Goal: Task Accomplishment & Management: Complete application form

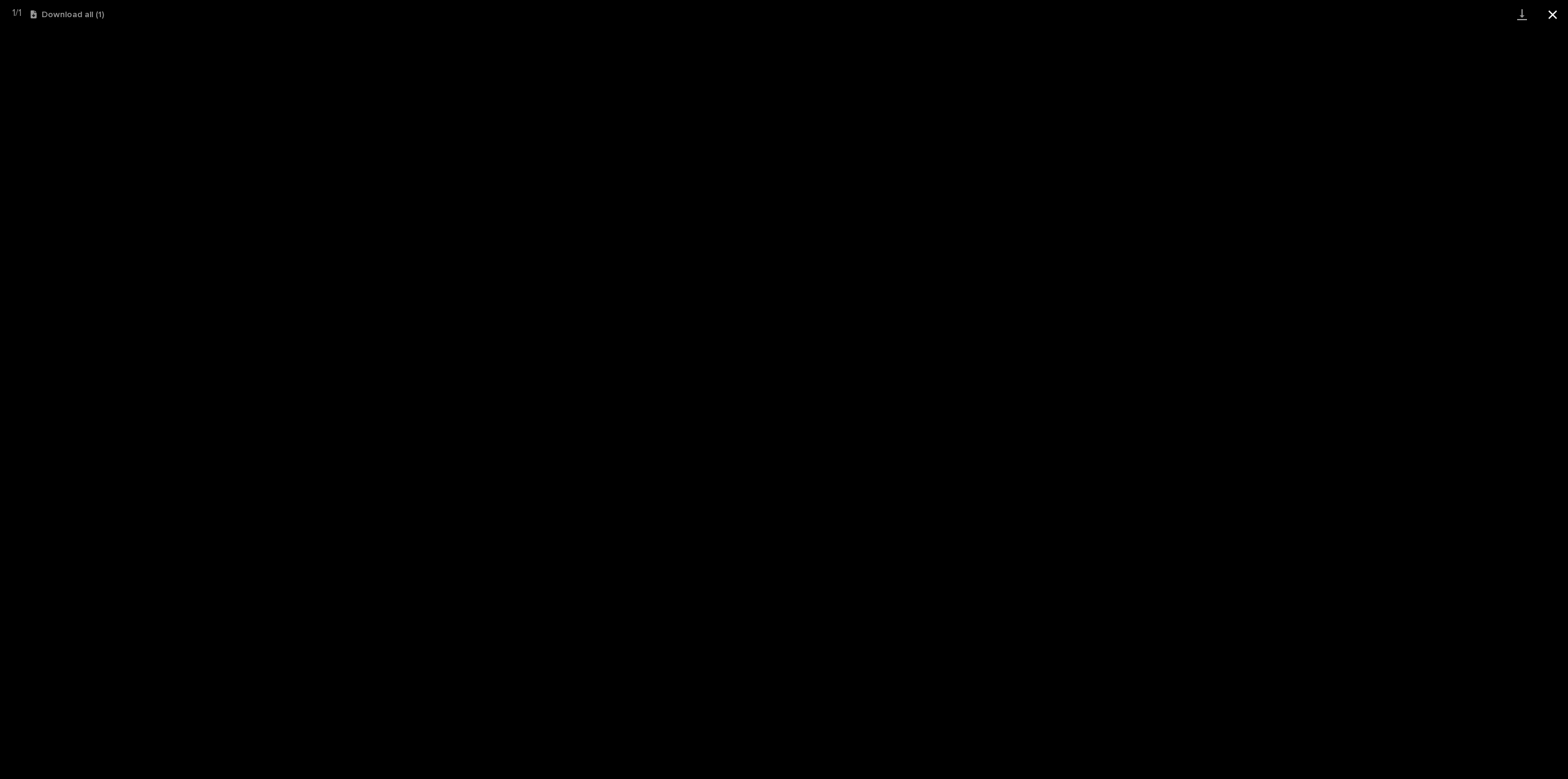
scroll to position [86, 0]
drag, startPoint x: 0, startPoint y: 0, endPoint x: 1551, endPoint y: 12, distance: 1551.0
click at [1551, 12] on button "Close gallery" at bounding box center [1552, 14] width 31 height 29
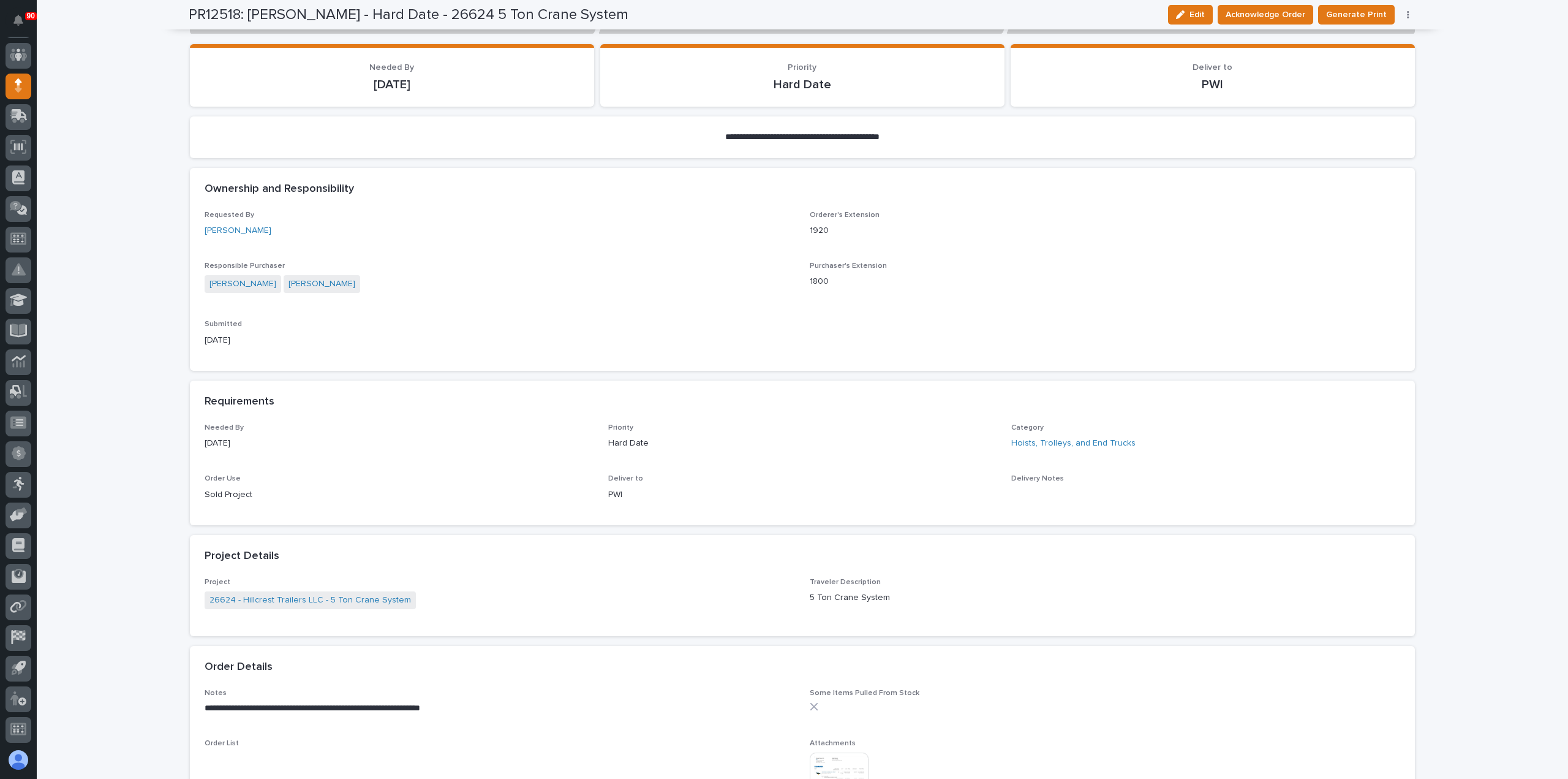
scroll to position [0, 0]
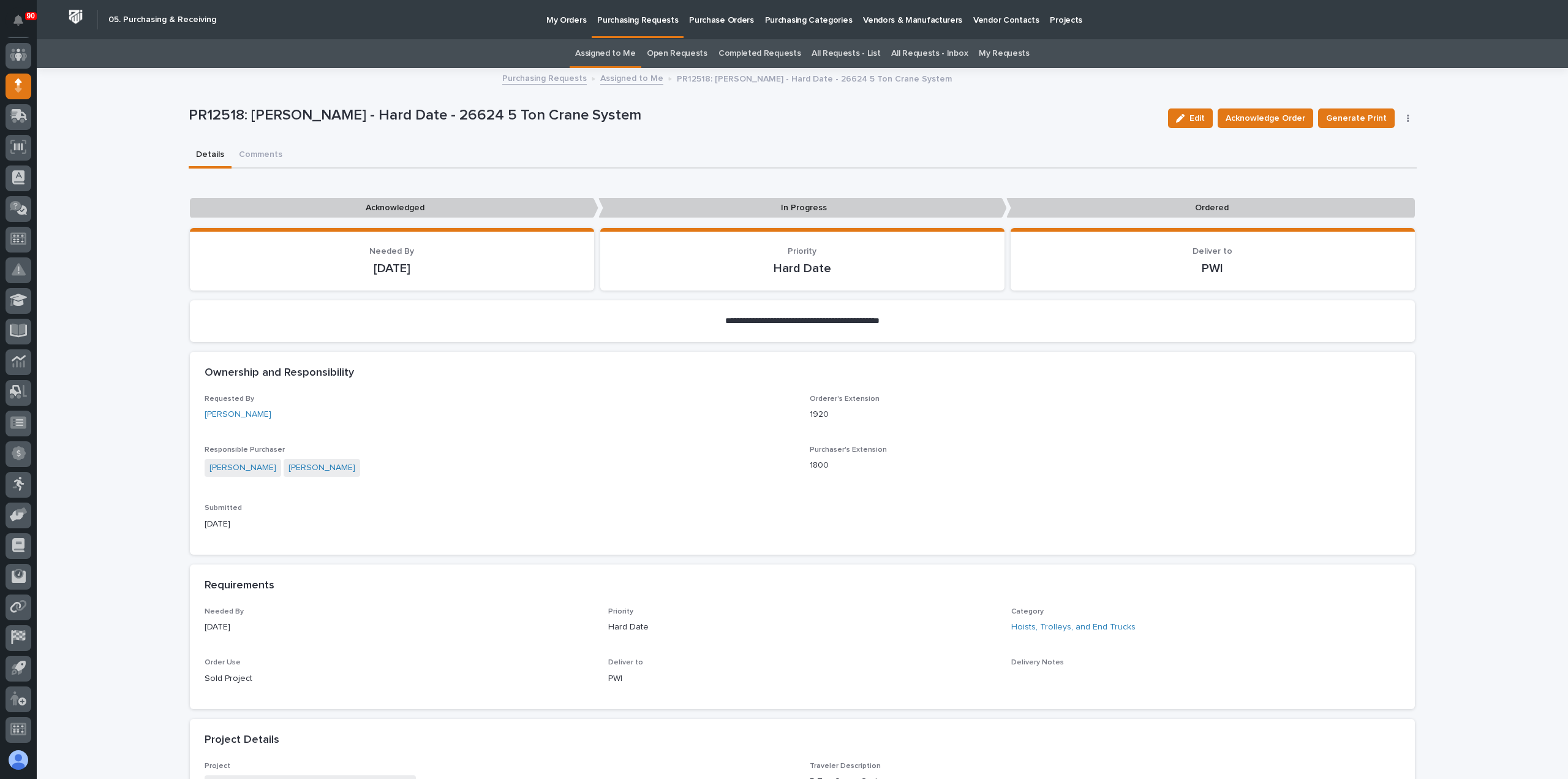
click at [630, 20] on p "Purchasing Requests" at bounding box center [637, 12] width 81 height 26
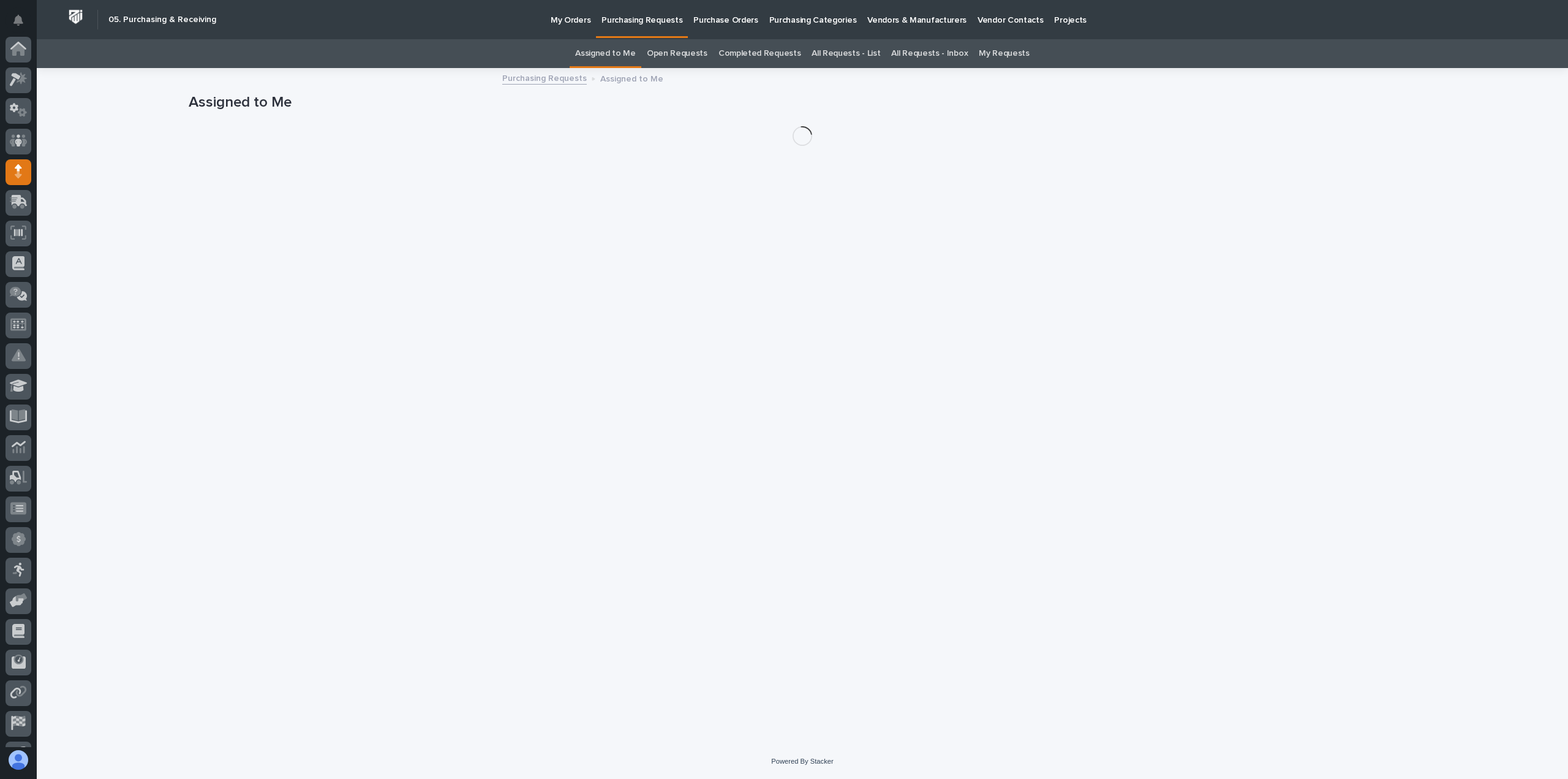
scroll to position [86, 0]
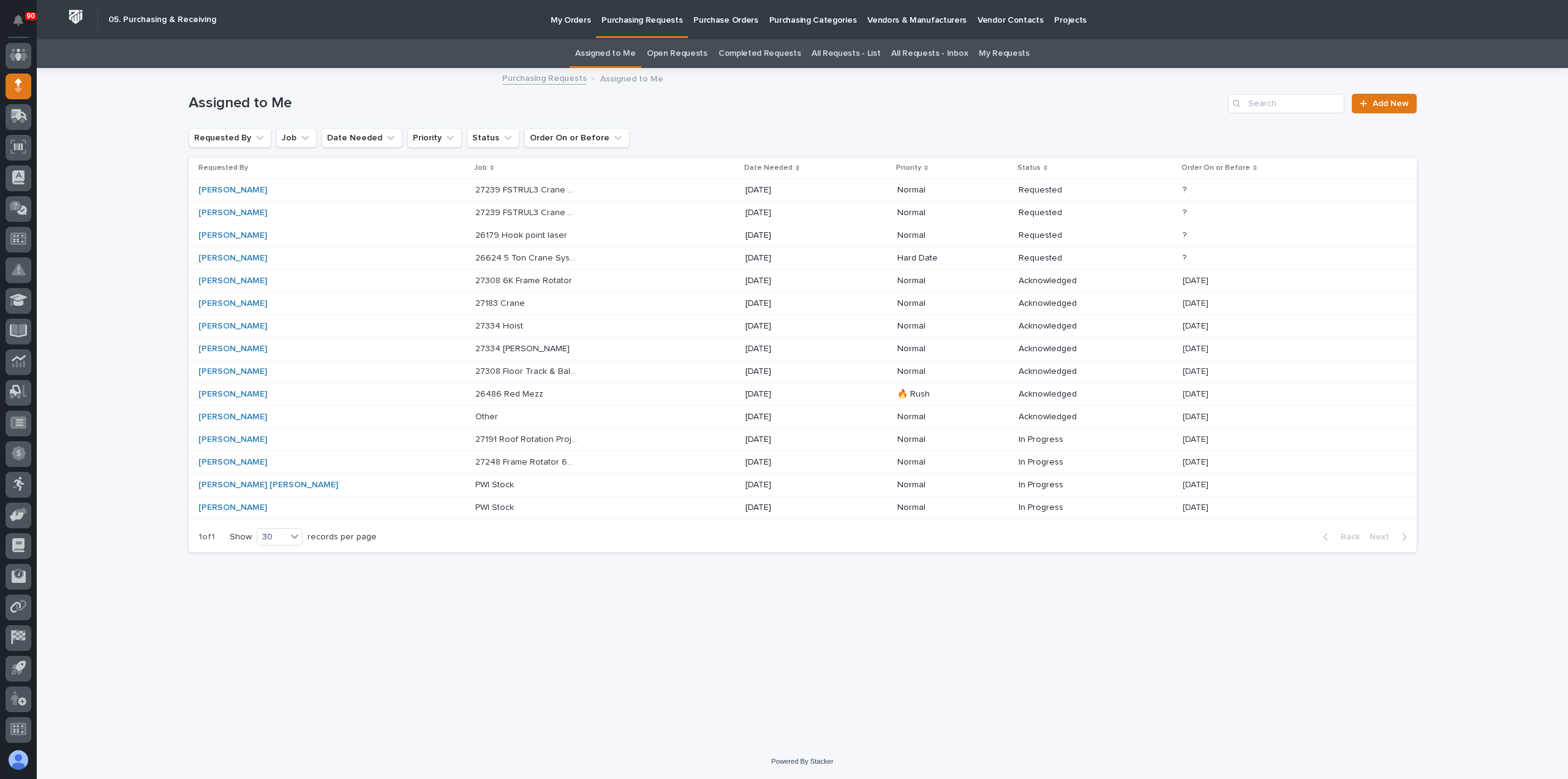
click at [475, 236] on p "26179 Hook point laser" at bounding box center [523, 234] width 95 height 12
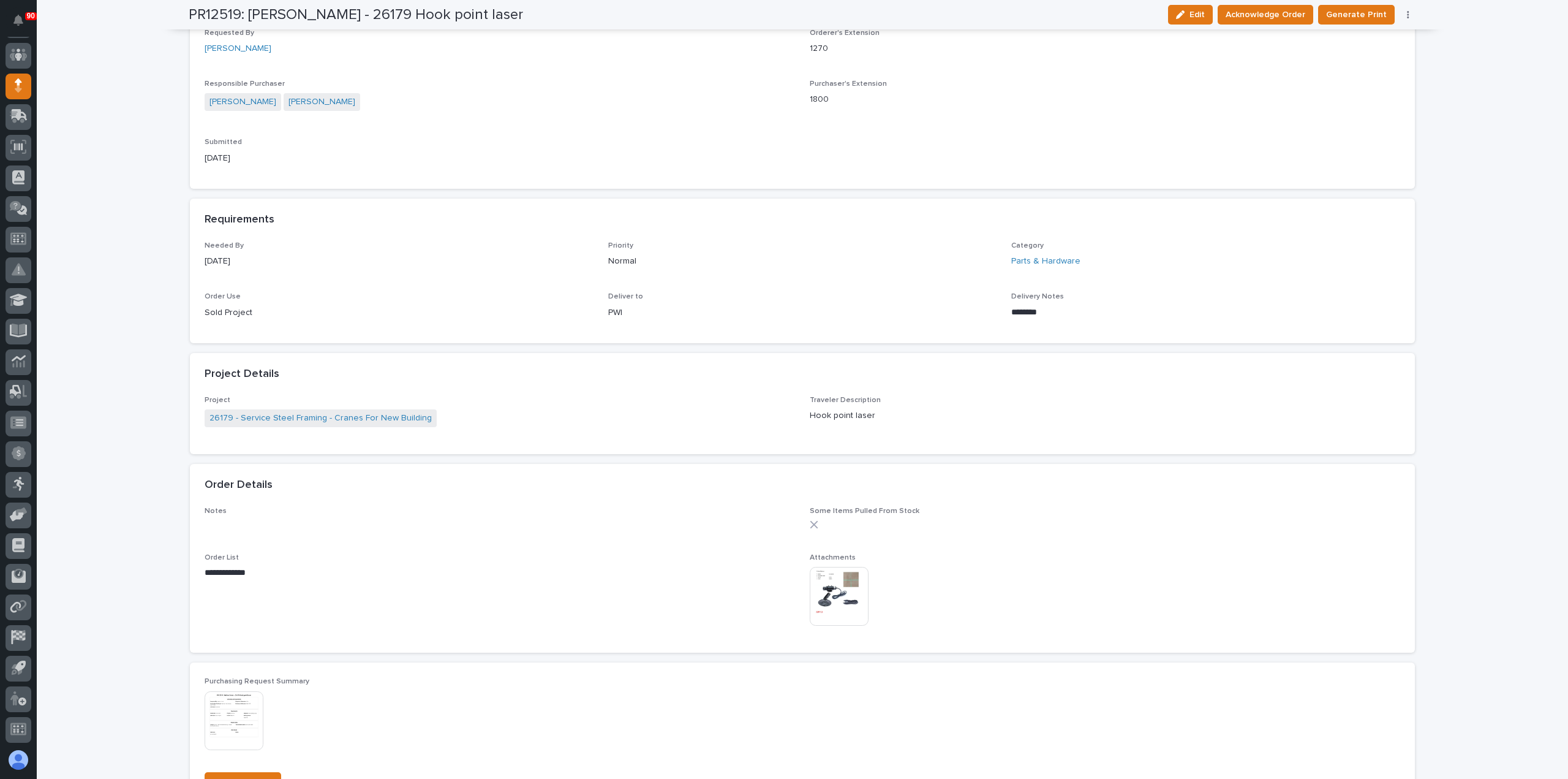
scroll to position [367, 0]
click at [836, 586] on img at bounding box center [839, 594] width 59 height 59
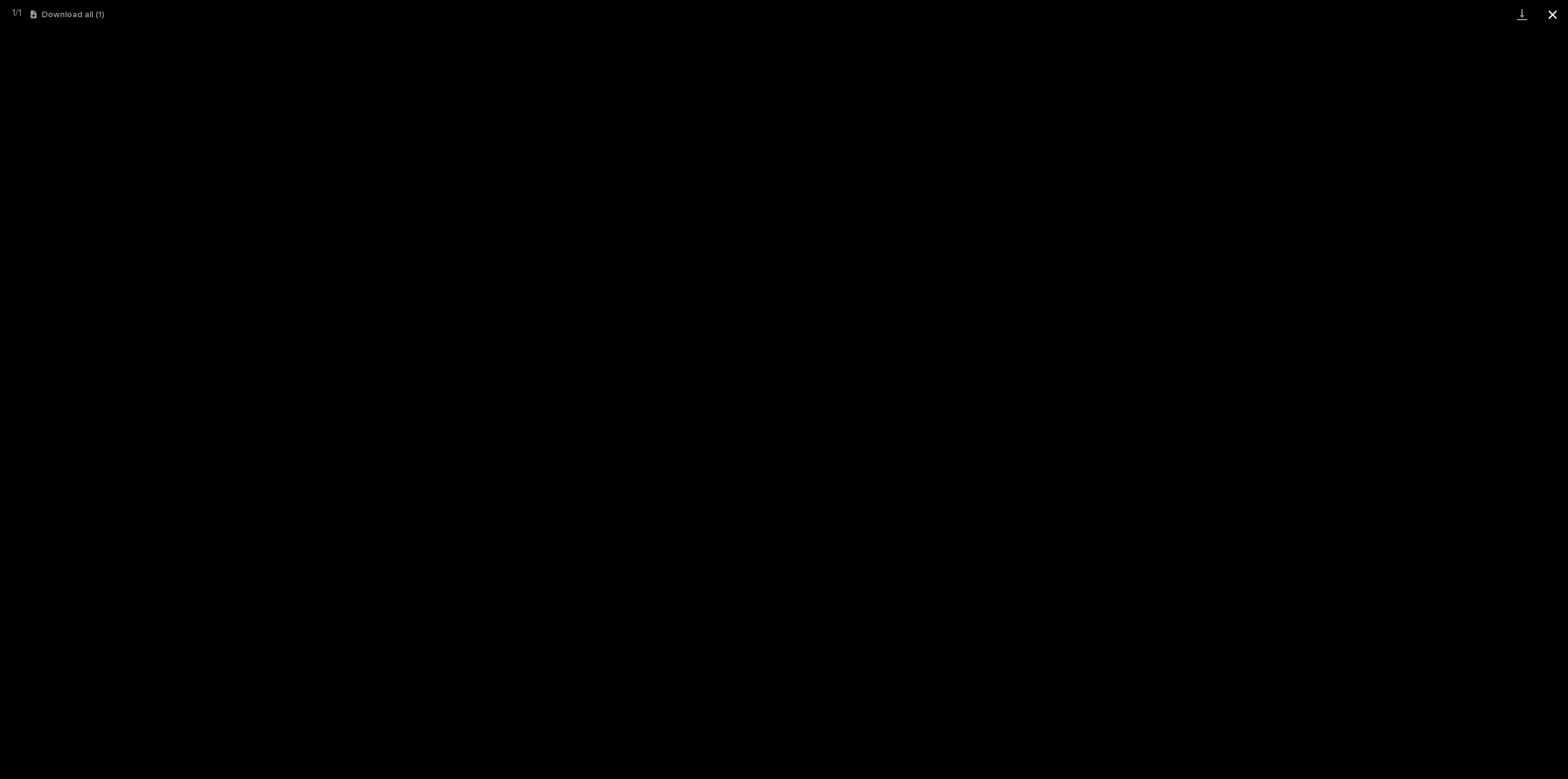
click at [1554, 12] on button "Close gallery" at bounding box center [1552, 14] width 31 height 29
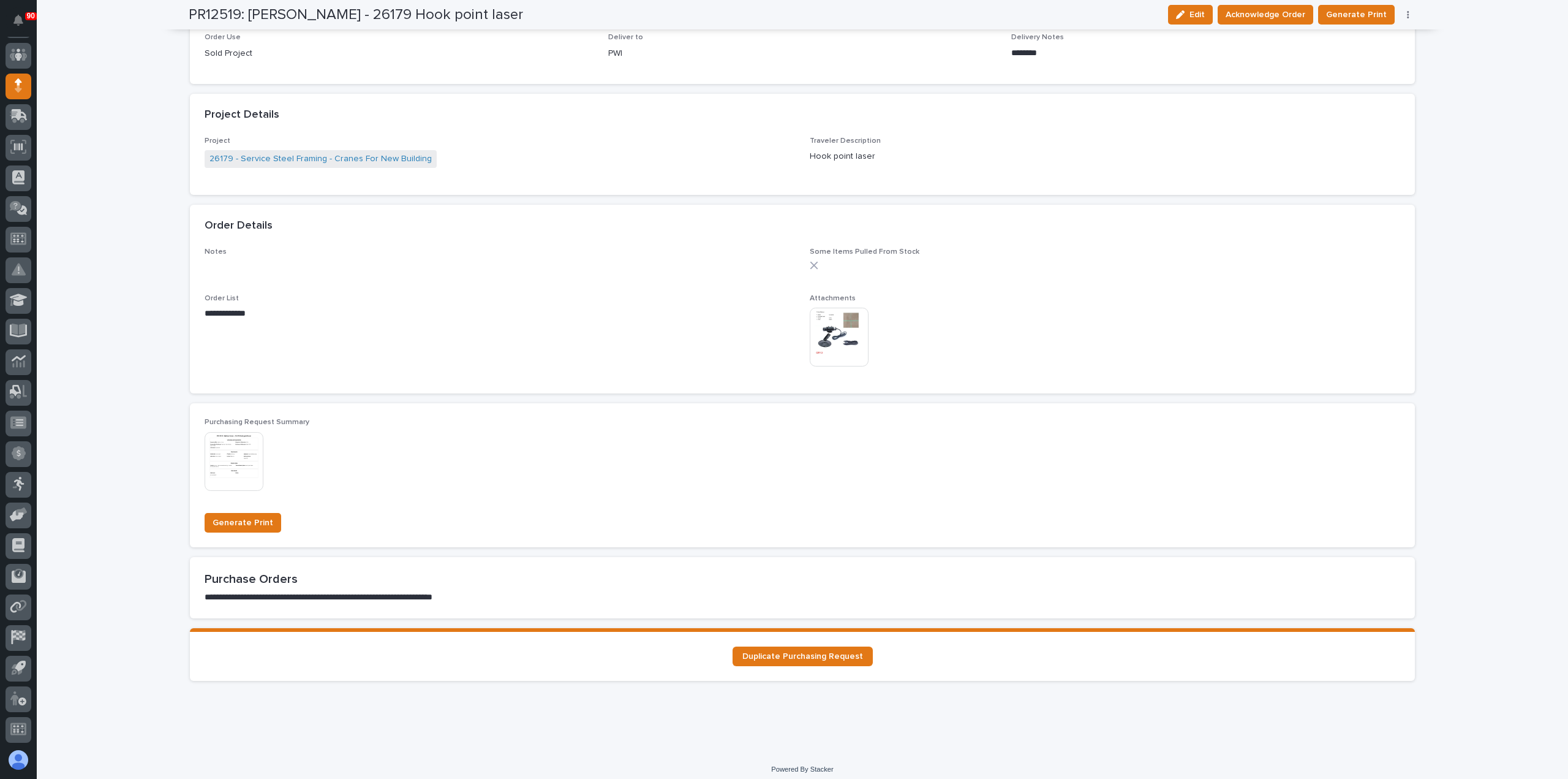
scroll to position [633, 0]
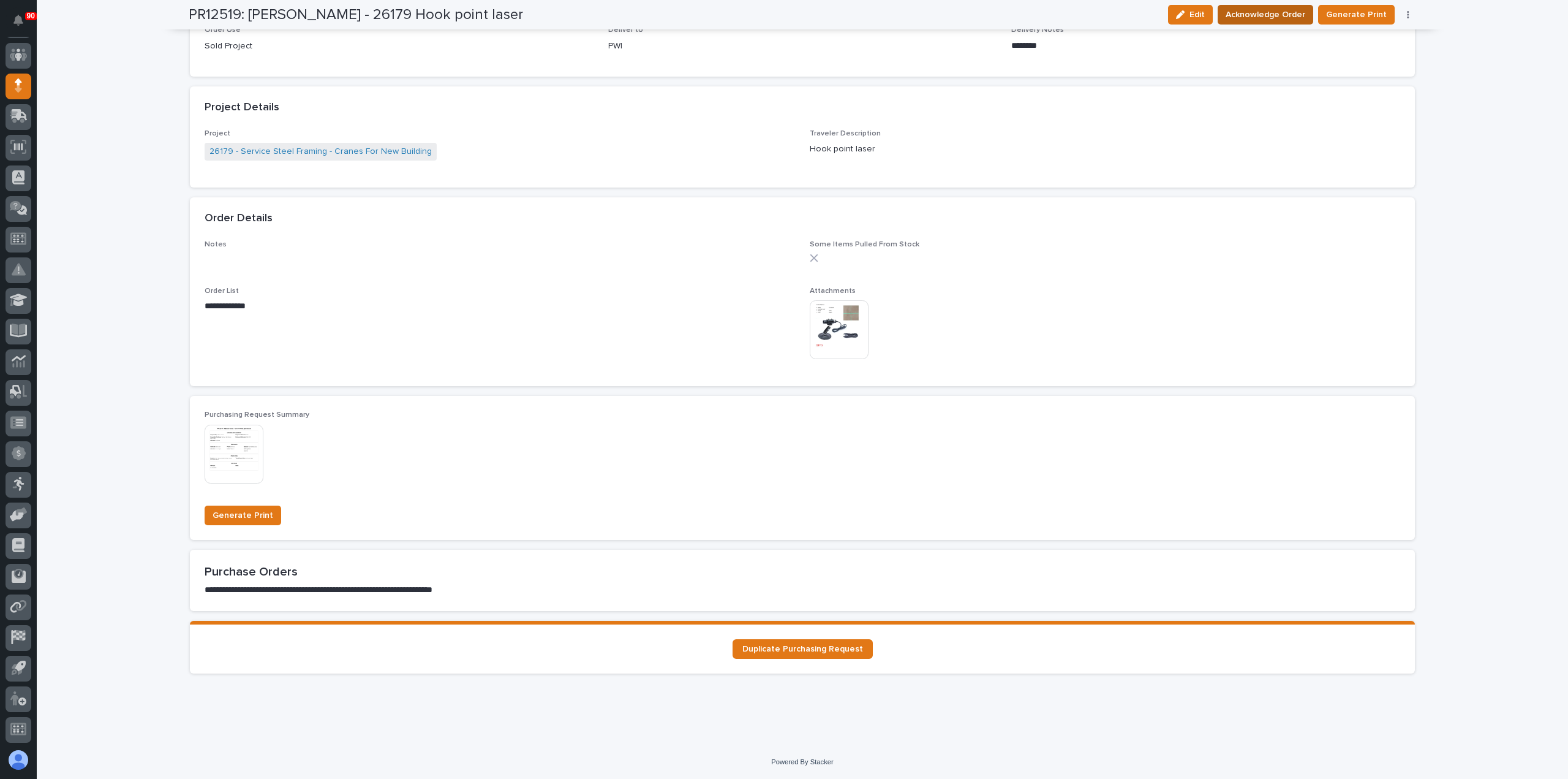
click at [1290, 19] on span "Acknowledge Order" at bounding box center [1266, 15] width 80 height 15
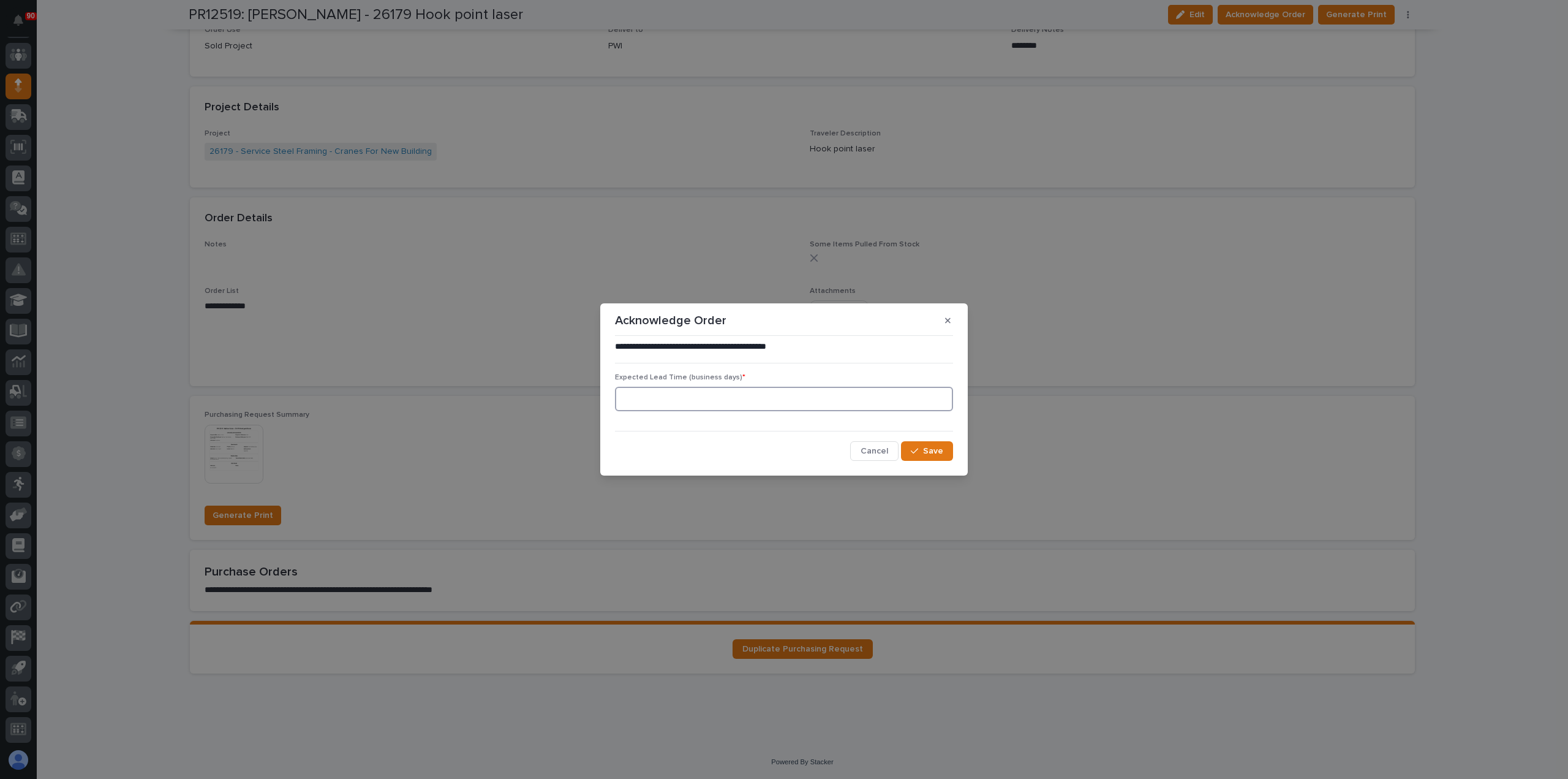
click at [761, 397] on input at bounding box center [784, 398] width 338 height 24
type input "5"
click at [922, 446] on button "Save" at bounding box center [927, 451] width 52 height 20
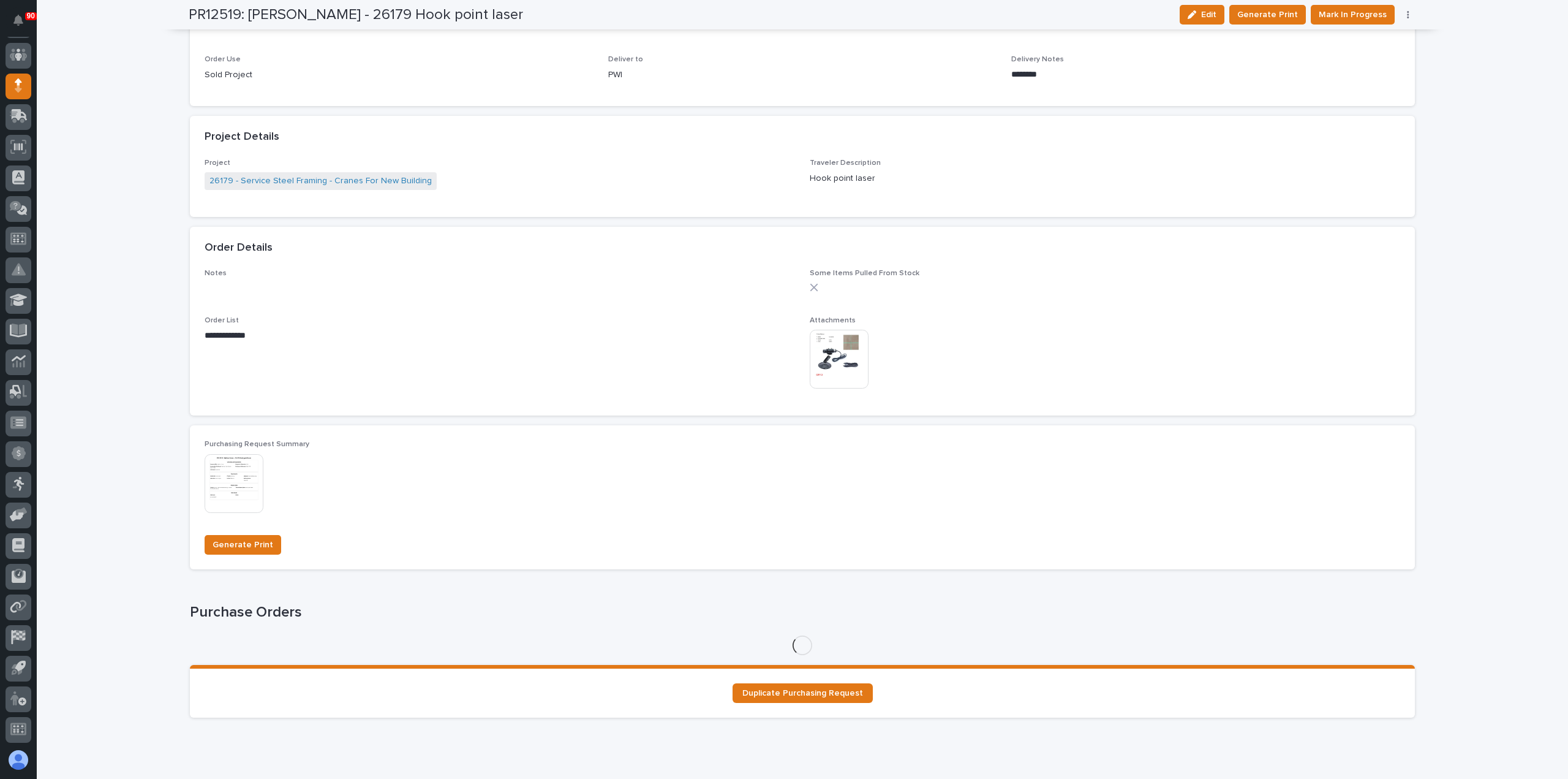
scroll to position [738, 0]
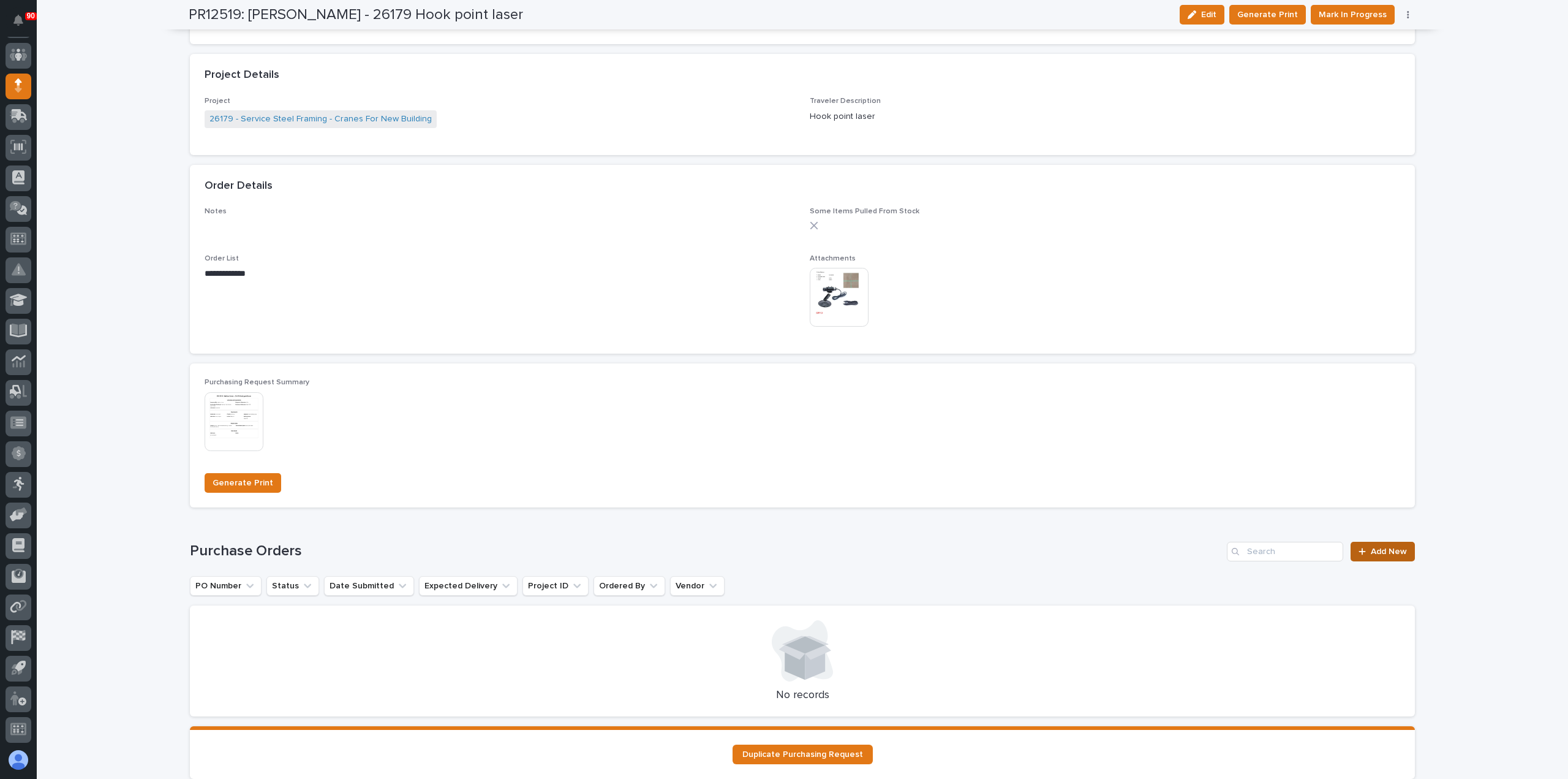
click at [1379, 547] on span "Add New" at bounding box center [1389, 551] width 36 height 8
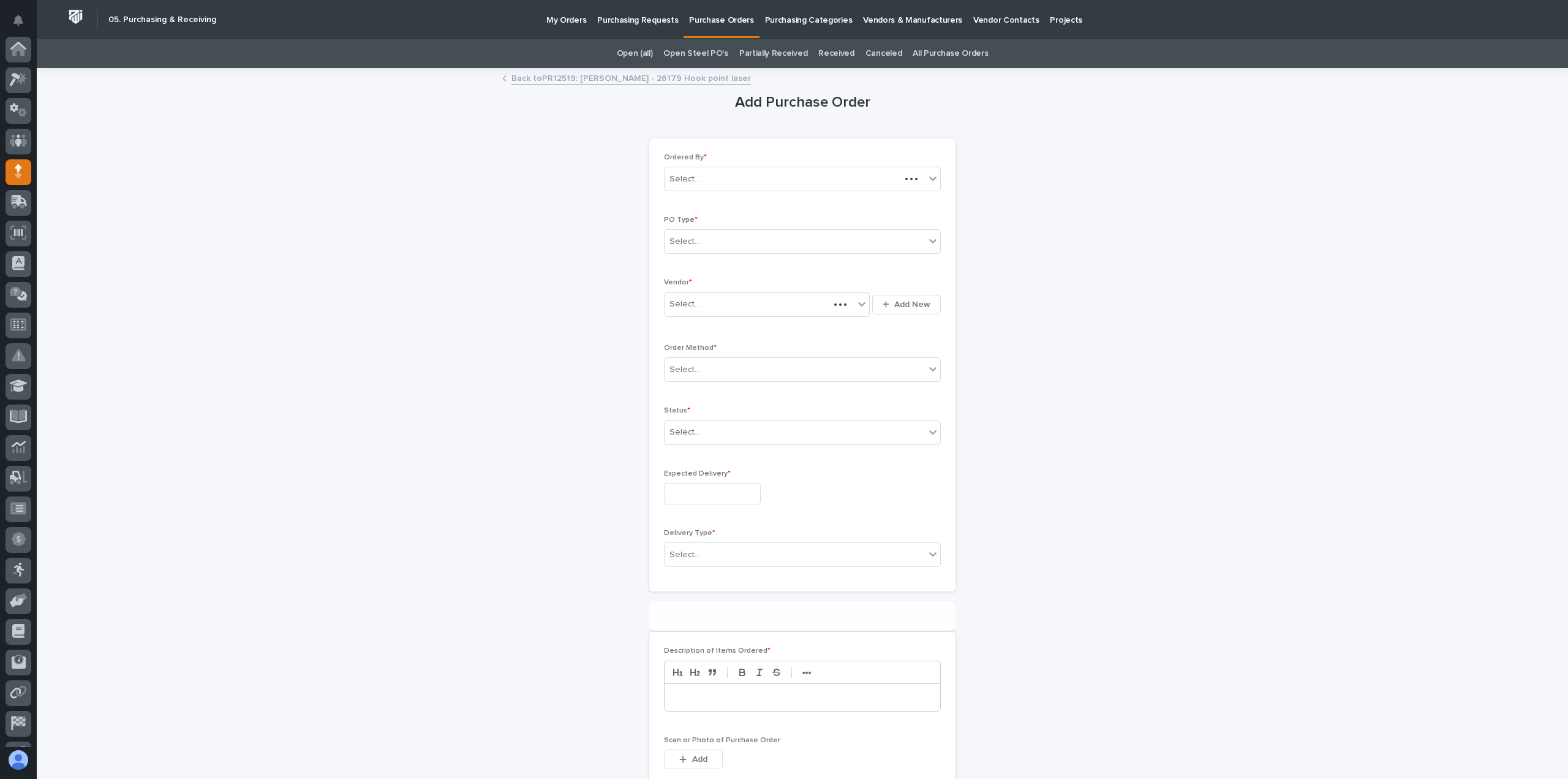
scroll to position [86, 0]
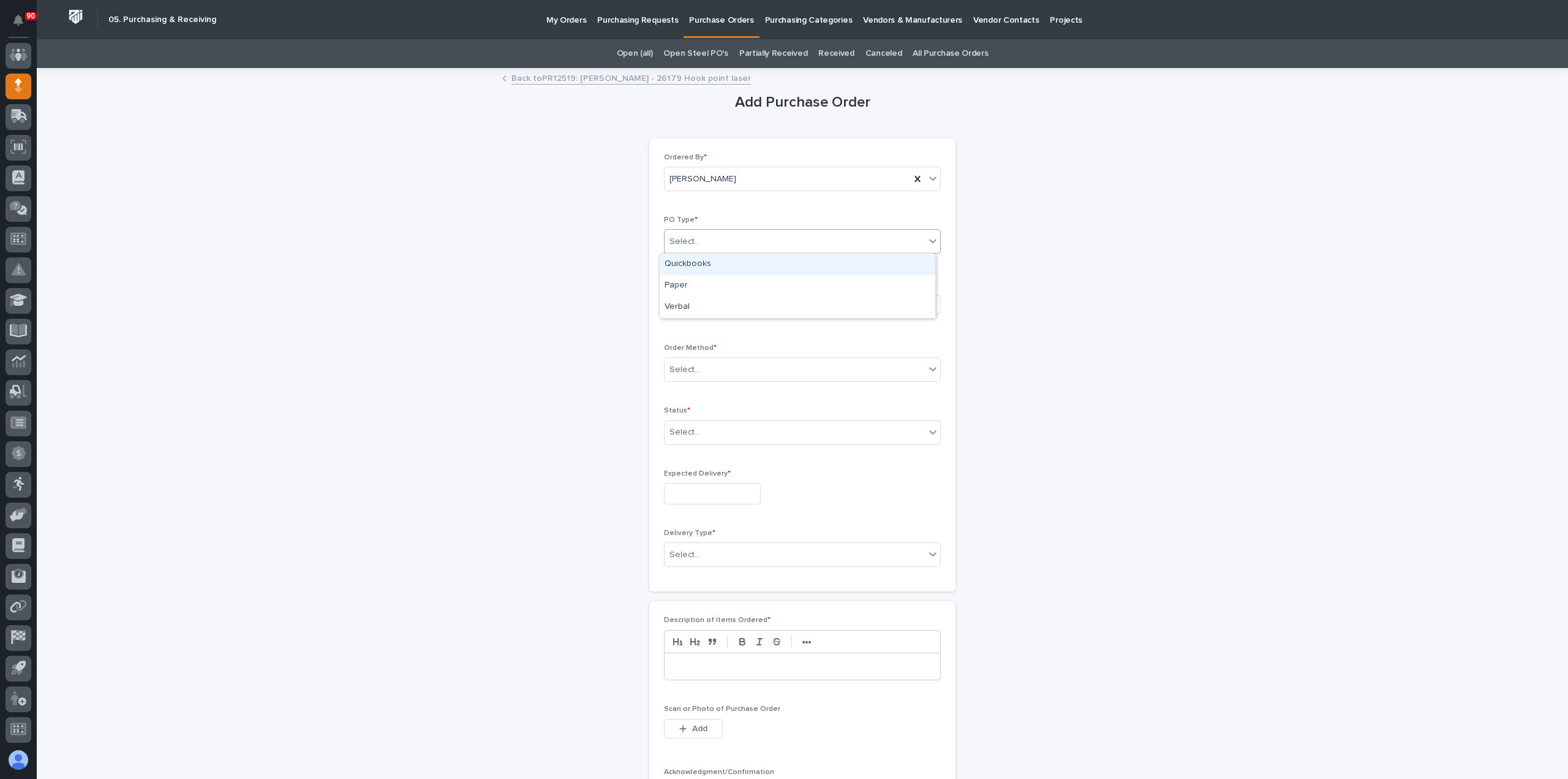
click at [727, 239] on div "Select..." at bounding box center [794, 242] width 260 height 20
drag, startPoint x: 705, startPoint y: 277, endPoint x: 716, endPoint y: 295, distance: 21.1
click at [705, 277] on div "Paper" at bounding box center [798, 286] width 276 height 22
click at [719, 296] on div "Select..." at bounding box center [759, 304] width 189 height 20
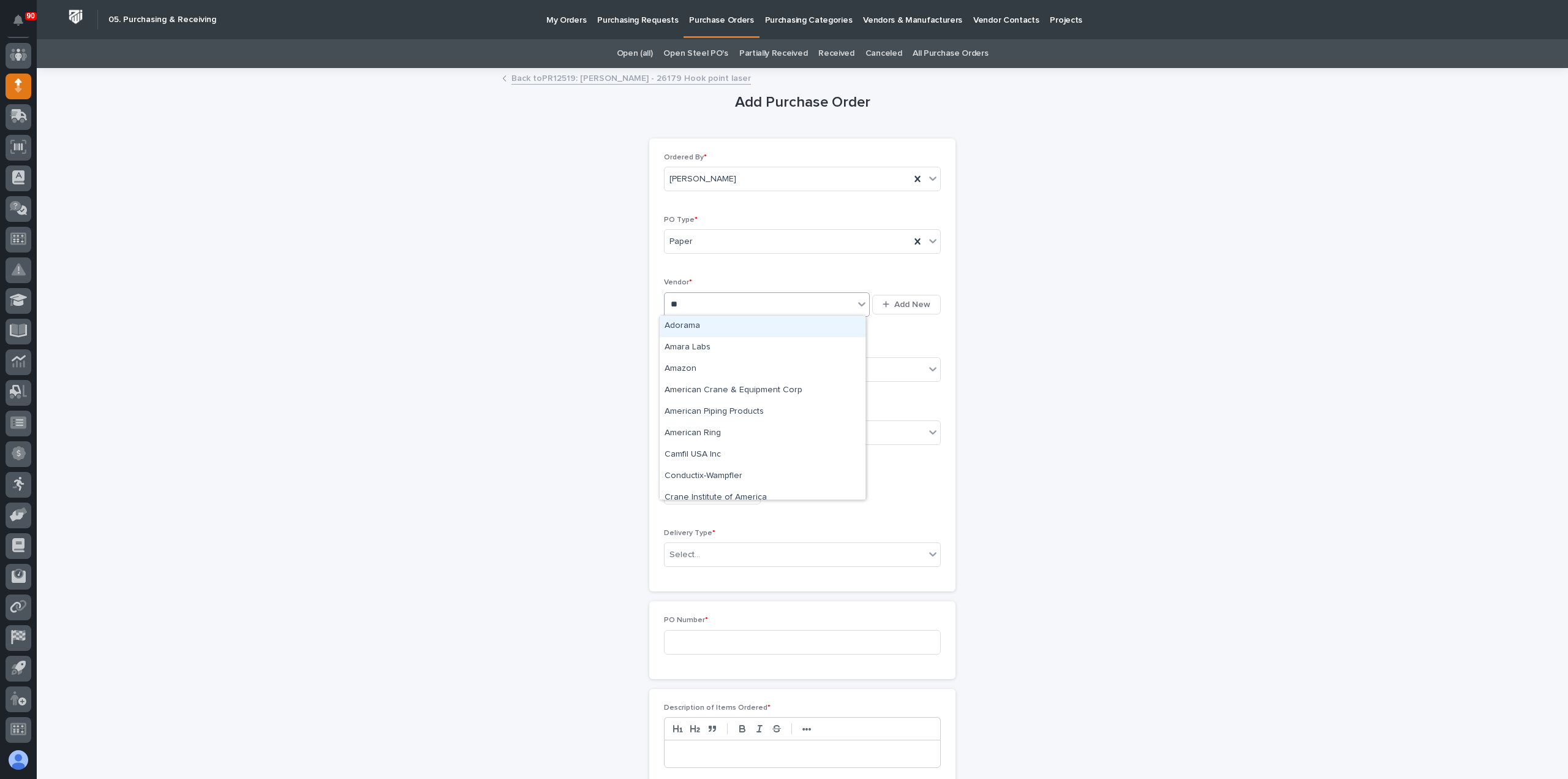
type input "***"
click at [708, 363] on div "Amazon" at bounding box center [763, 369] width 206 height 22
click at [706, 365] on div "Select..." at bounding box center [794, 370] width 260 height 20
click at [697, 389] on div "Online Order" at bounding box center [798, 392] width 276 height 22
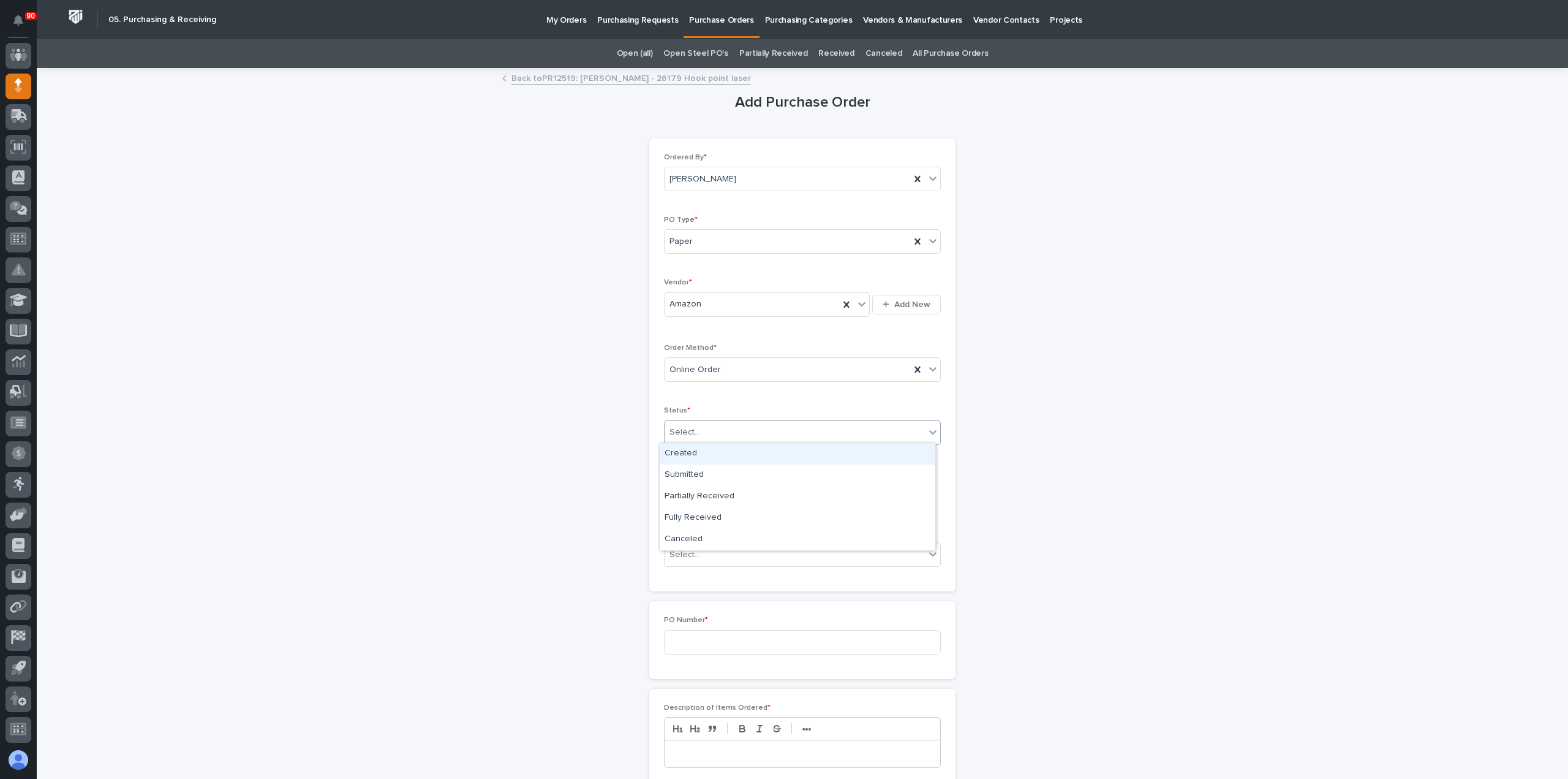
click at [698, 422] on div "Select..." at bounding box center [794, 432] width 260 height 20
drag, startPoint x: 698, startPoint y: 463, endPoint x: 703, endPoint y: 484, distance: 21.6
click at [695, 472] on div "Submitted" at bounding box center [798, 476] width 276 height 22
click at [707, 491] on input "text" at bounding box center [712, 494] width 96 height 22
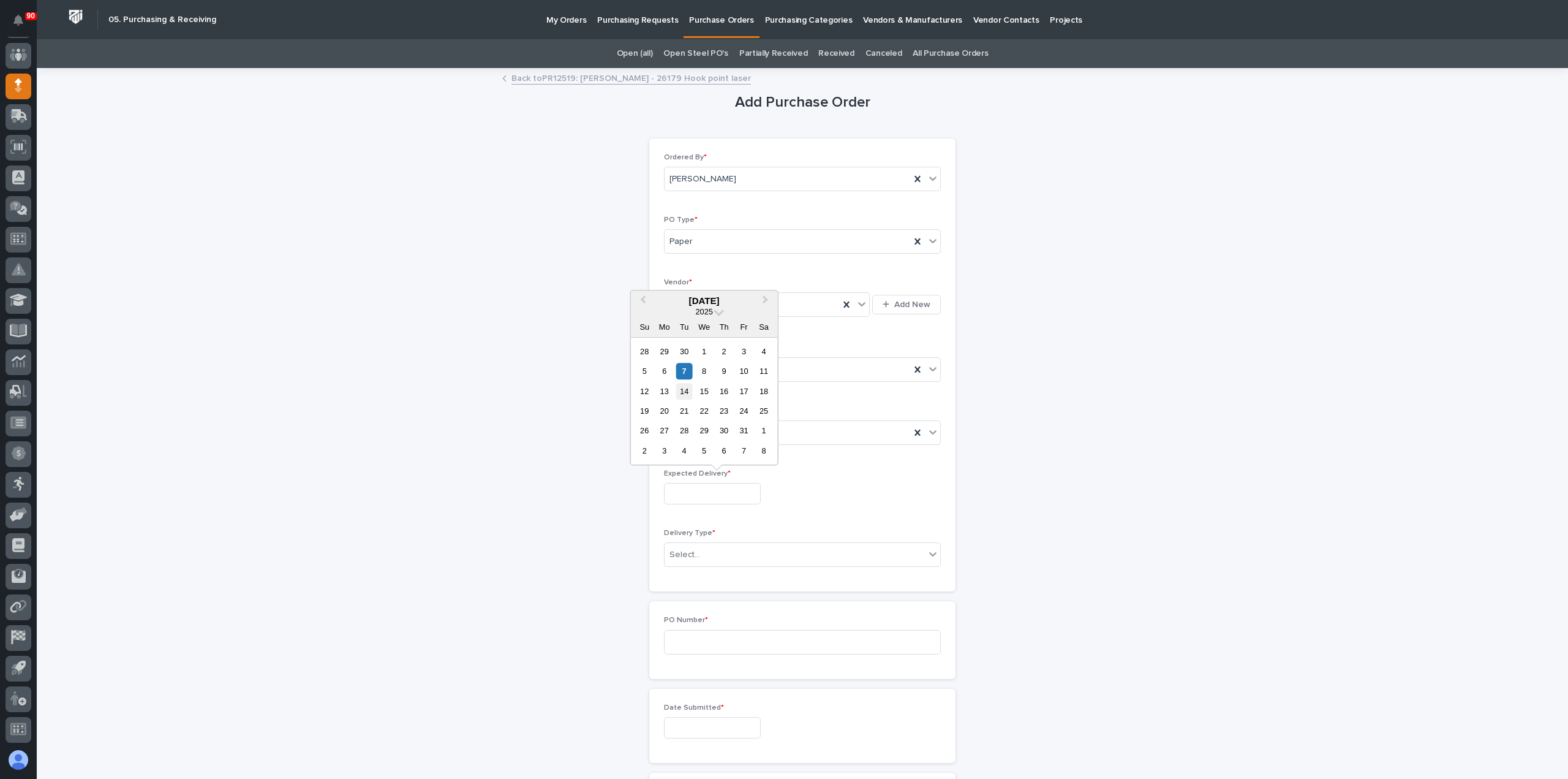
click at [685, 394] on div "14" at bounding box center [685, 392] width 17 height 17
type input "**********"
click at [710, 559] on div "Select..." at bounding box center [794, 555] width 260 height 20
drag, startPoint x: 693, startPoint y: 571, endPoint x: 736, endPoint y: 593, distance: 48.3
click at [695, 571] on div "Deliver to PWI" at bounding box center [798, 575] width 276 height 22
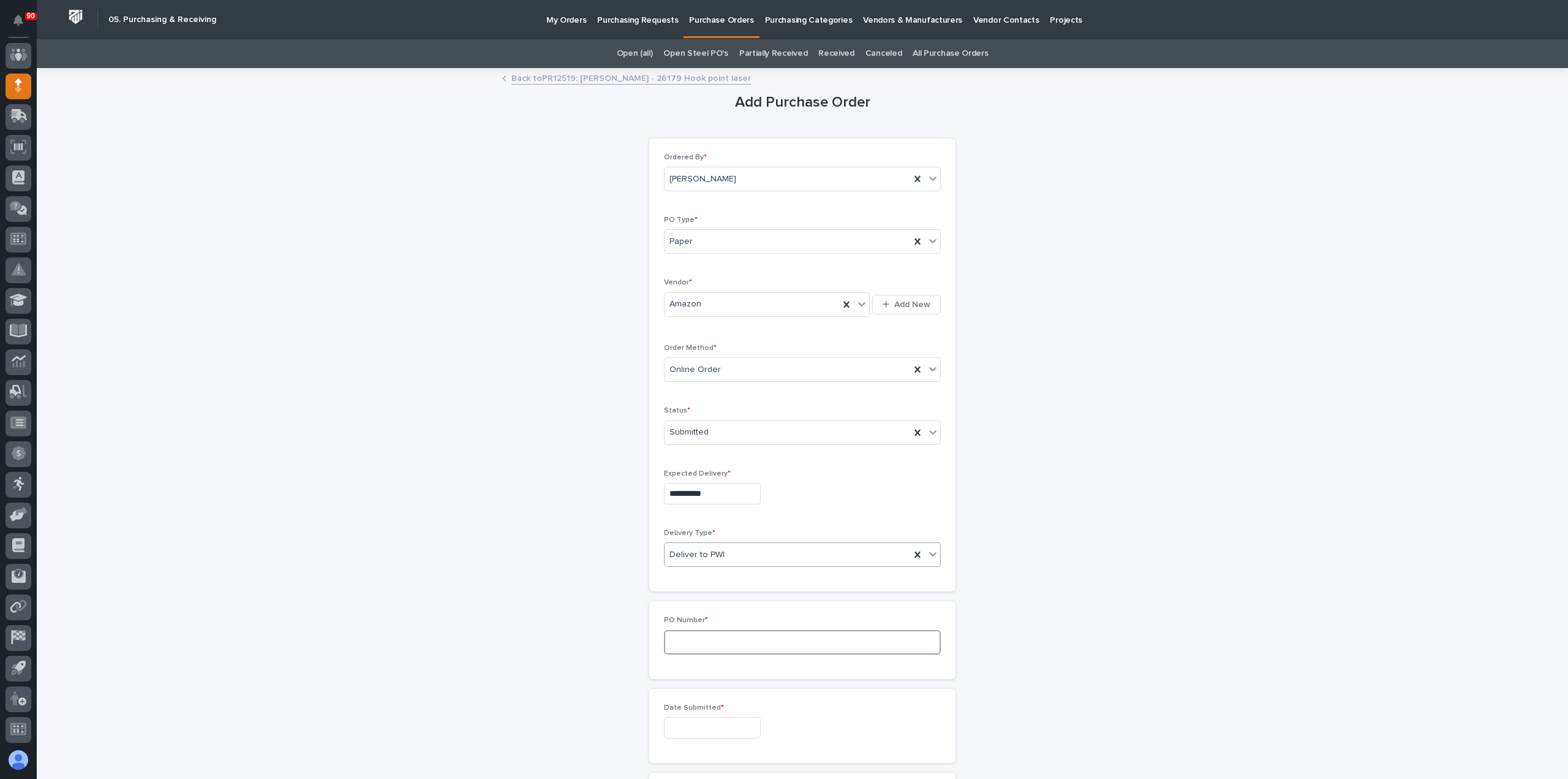
click at [698, 646] on input at bounding box center [802, 642] width 277 height 24
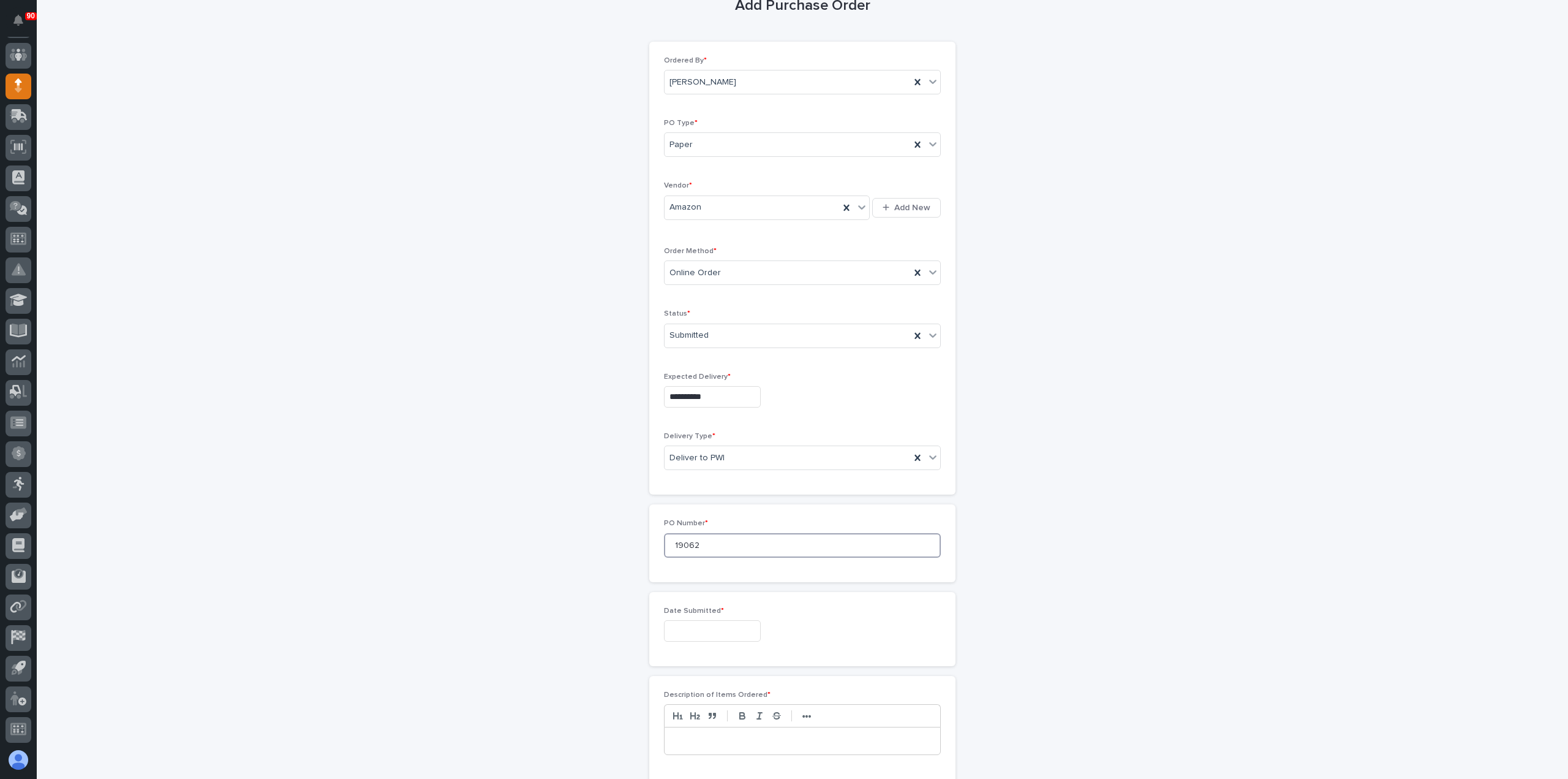
scroll to position [184, 0]
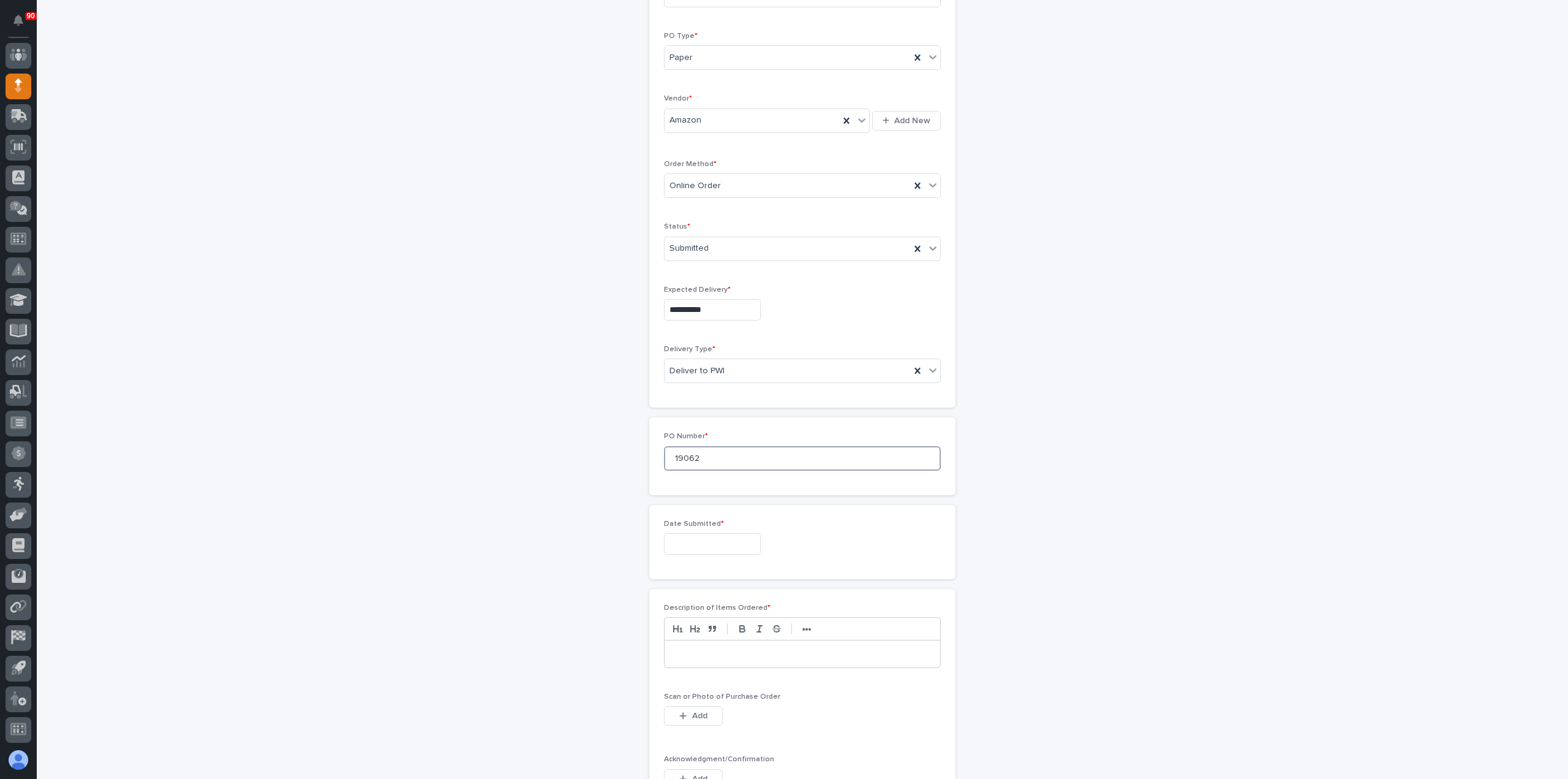
type input "19062"
click at [710, 542] on input "text" at bounding box center [712, 544] width 96 height 22
click at [682, 422] on div "7" at bounding box center [685, 421] width 17 height 17
type input "**********"
click at [710, 653] on p at bounding box center [803, 653] width 258 height 12
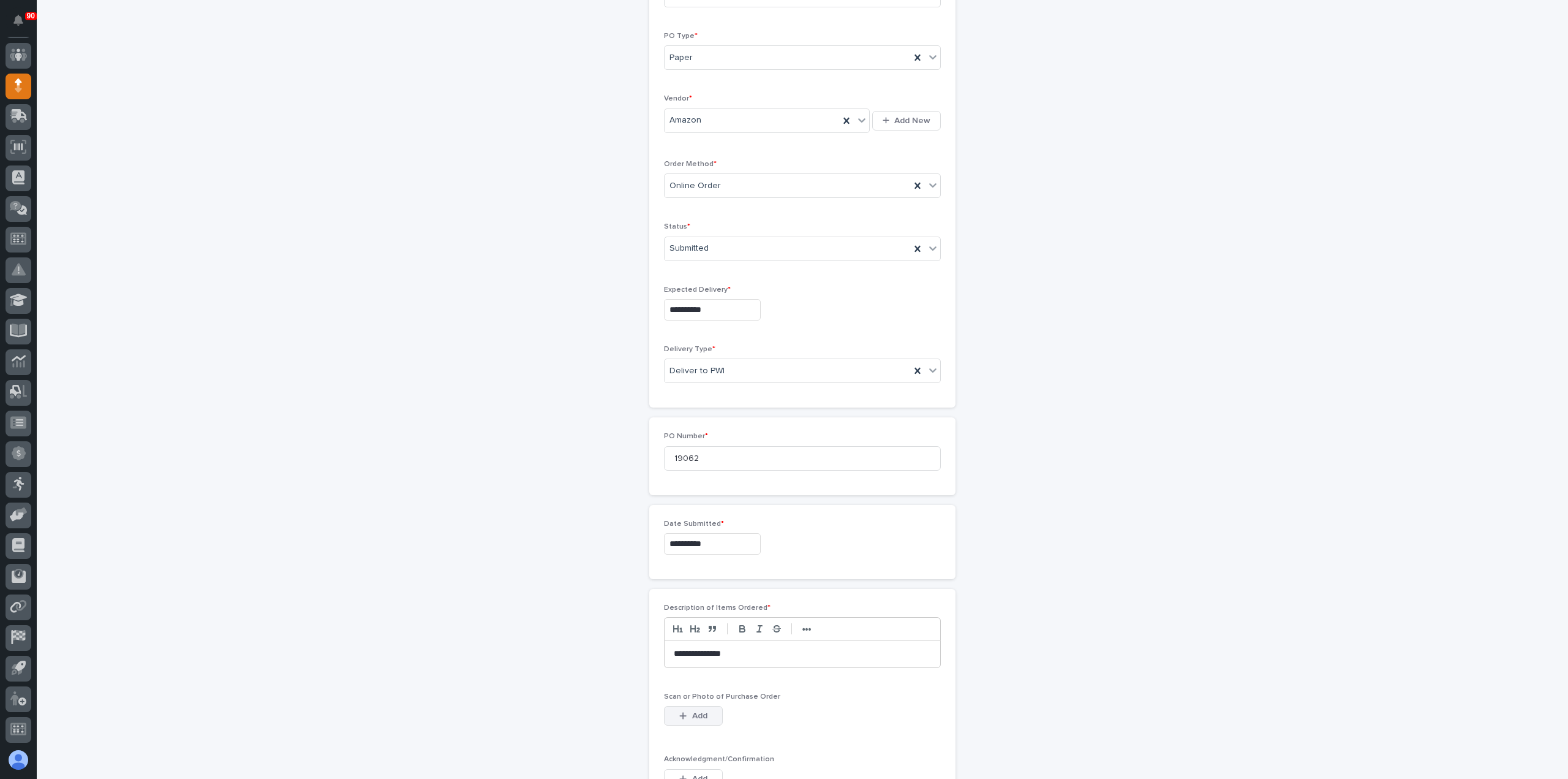
click at [691, 706] on button "Add" at bounding box center [693, 716] width 59 height 20
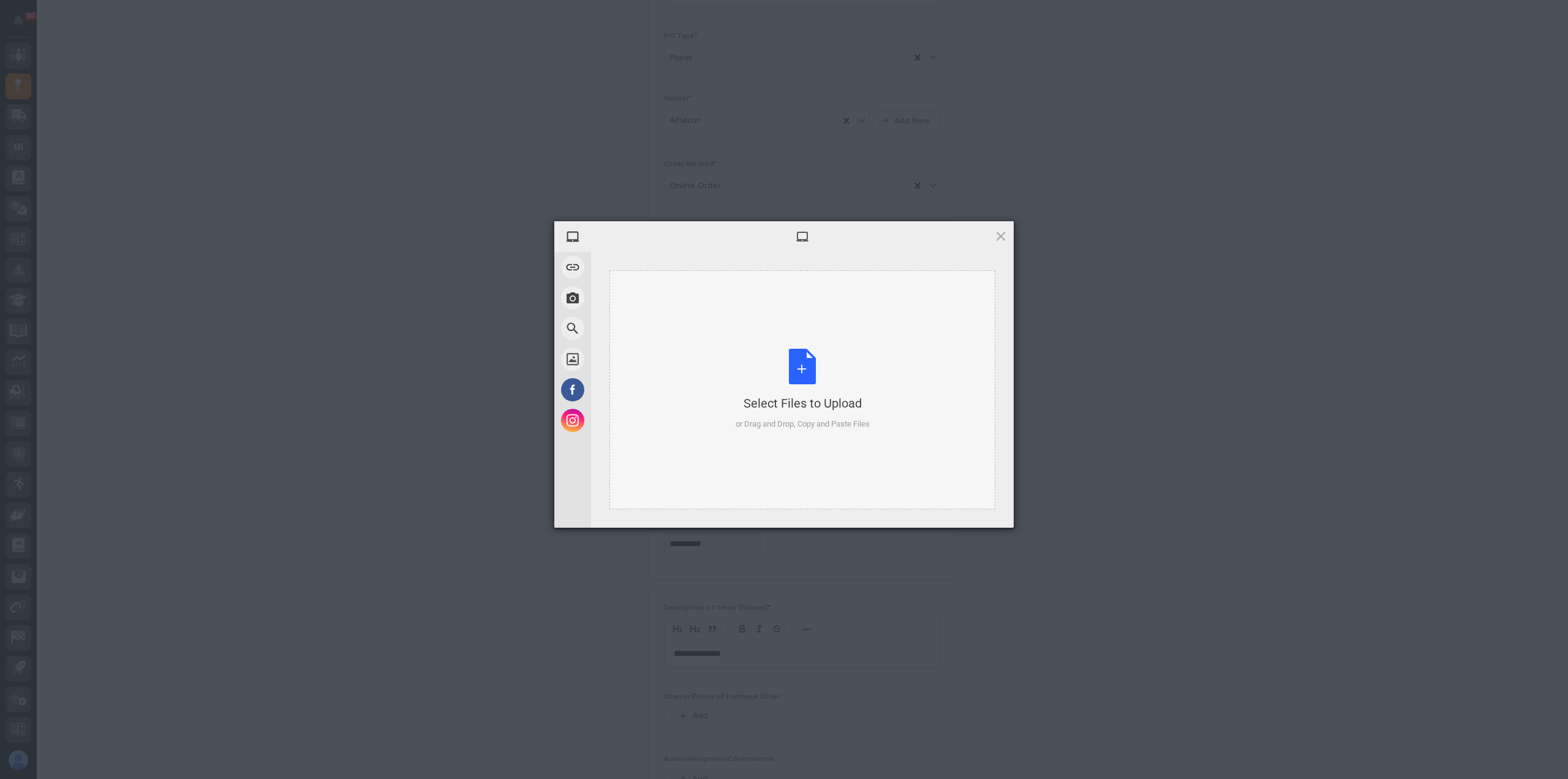
click at [809, 365] on div "Select Files to Upload or Drag and Drop, Copy and Paste Files" at bounding box center [802, 389] width 134 height 81
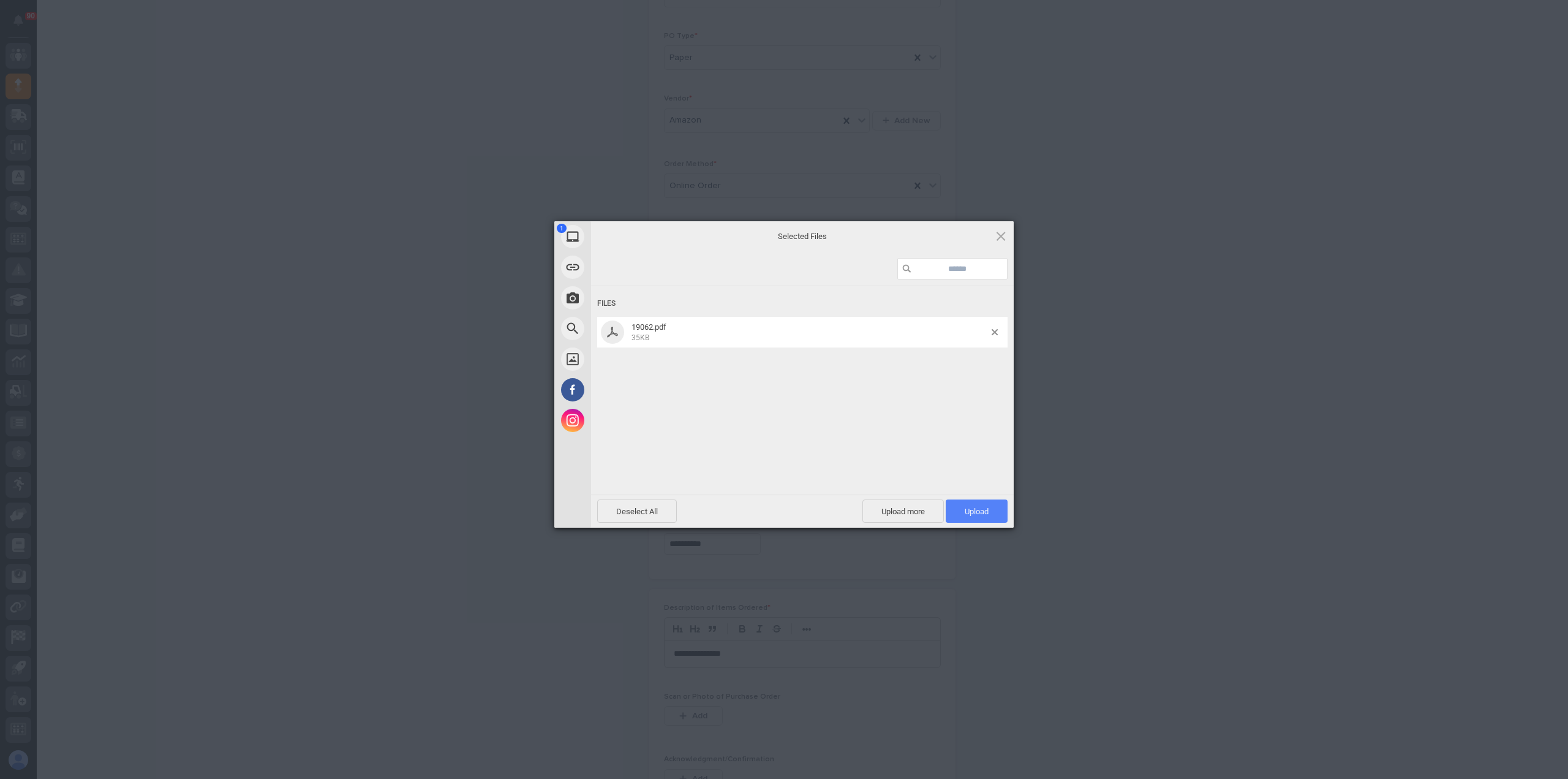
click at [961, 505] on span "Upload 1" at bounding box center [976, 511] width 61 height 23
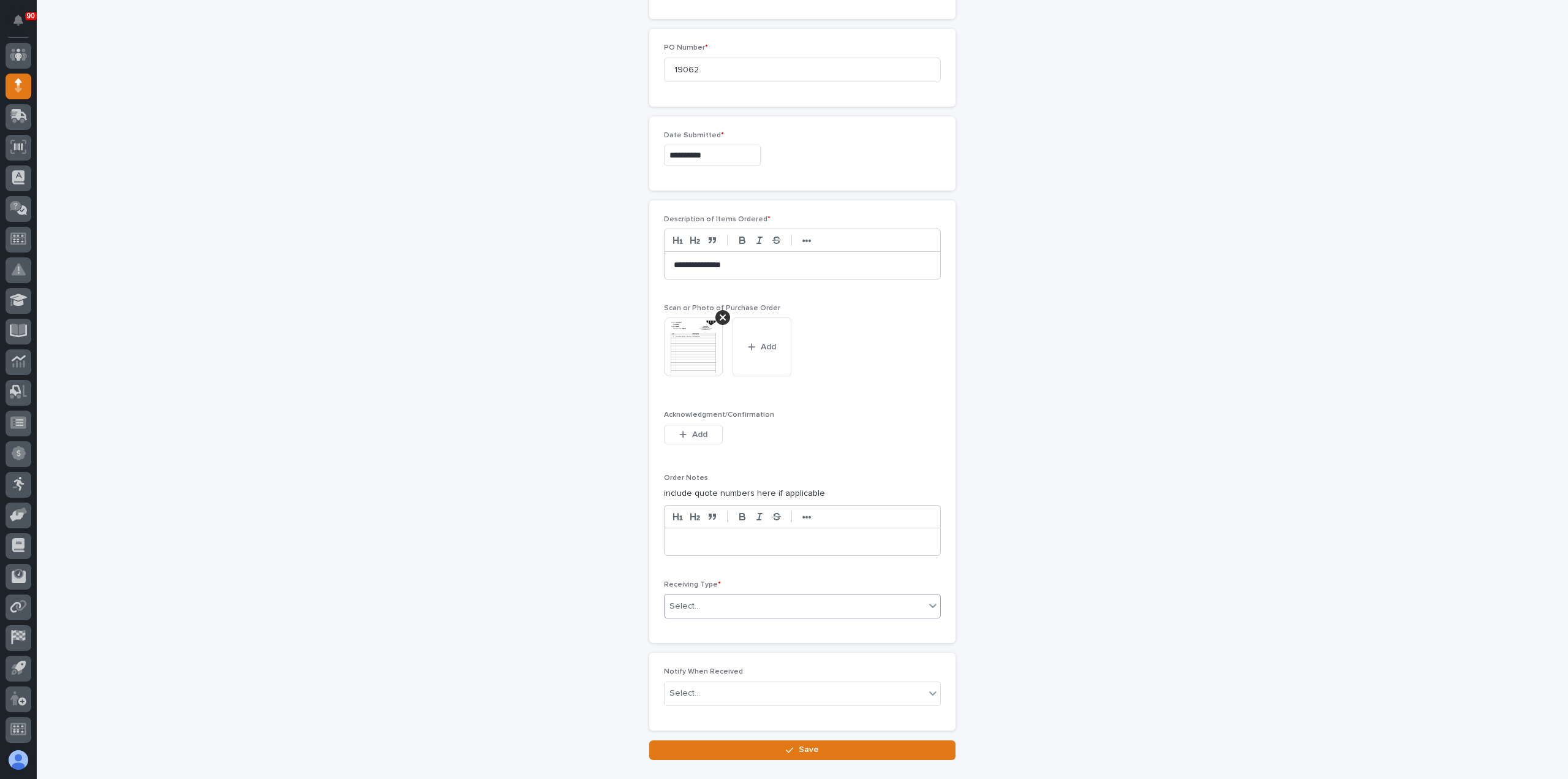
scroll to position [574, 0]
click at [738, 596] on div "Select..." at bounding box center [794, 605] width 260 height 20
click at [710, 682] on div "Deliver to" at bounding box center [798, 688] width 276 height 22
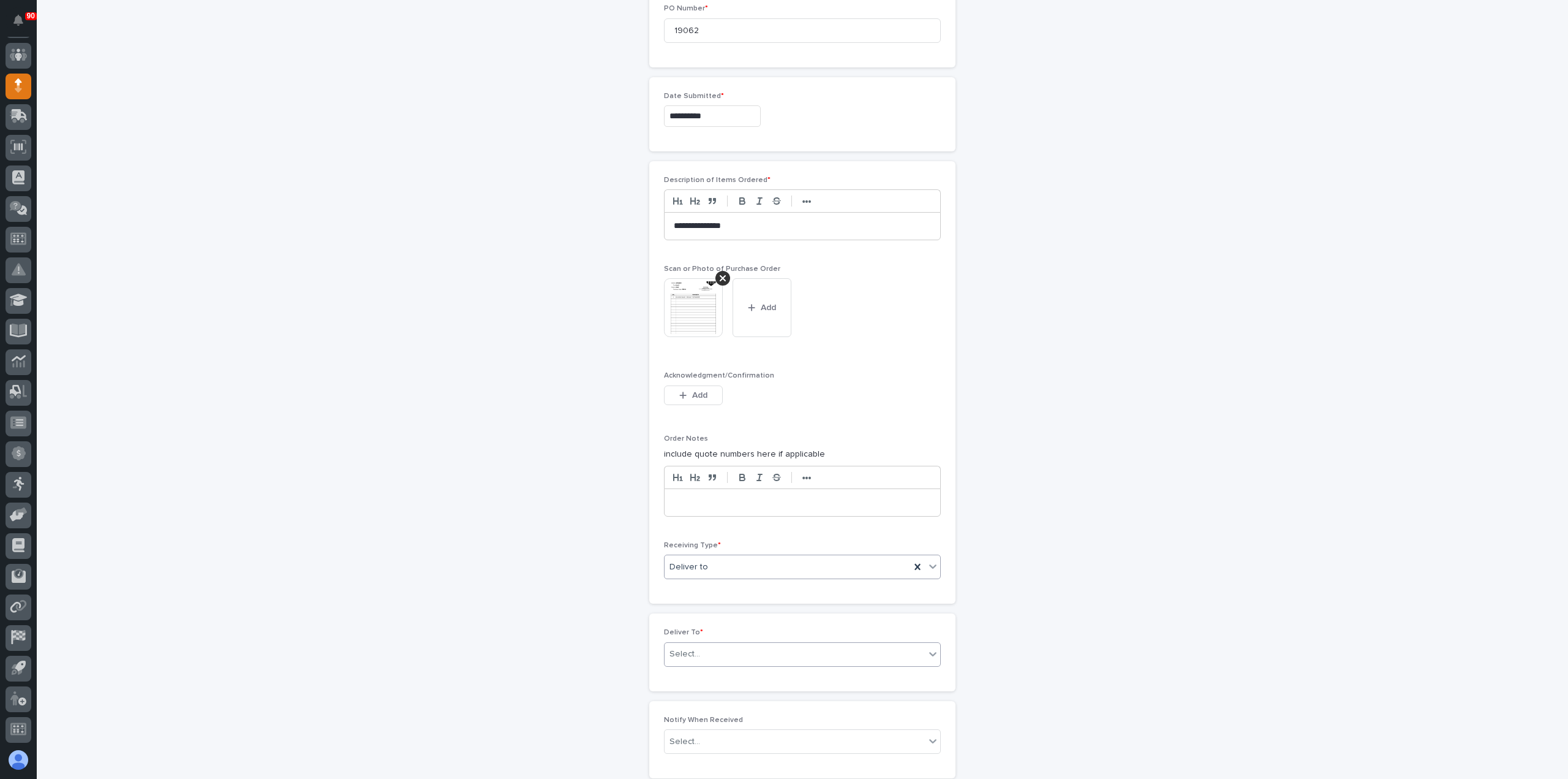
scroll to position [617, 0]
click at [725, 642] on div "Select..." at bounding box center [794, 648] width 260 height 20
type input "***"
click at [735, 692] on div "[PERSON_NAME] [PERSON_NAME]" at bounding box center [798, 688] width 276 height 22
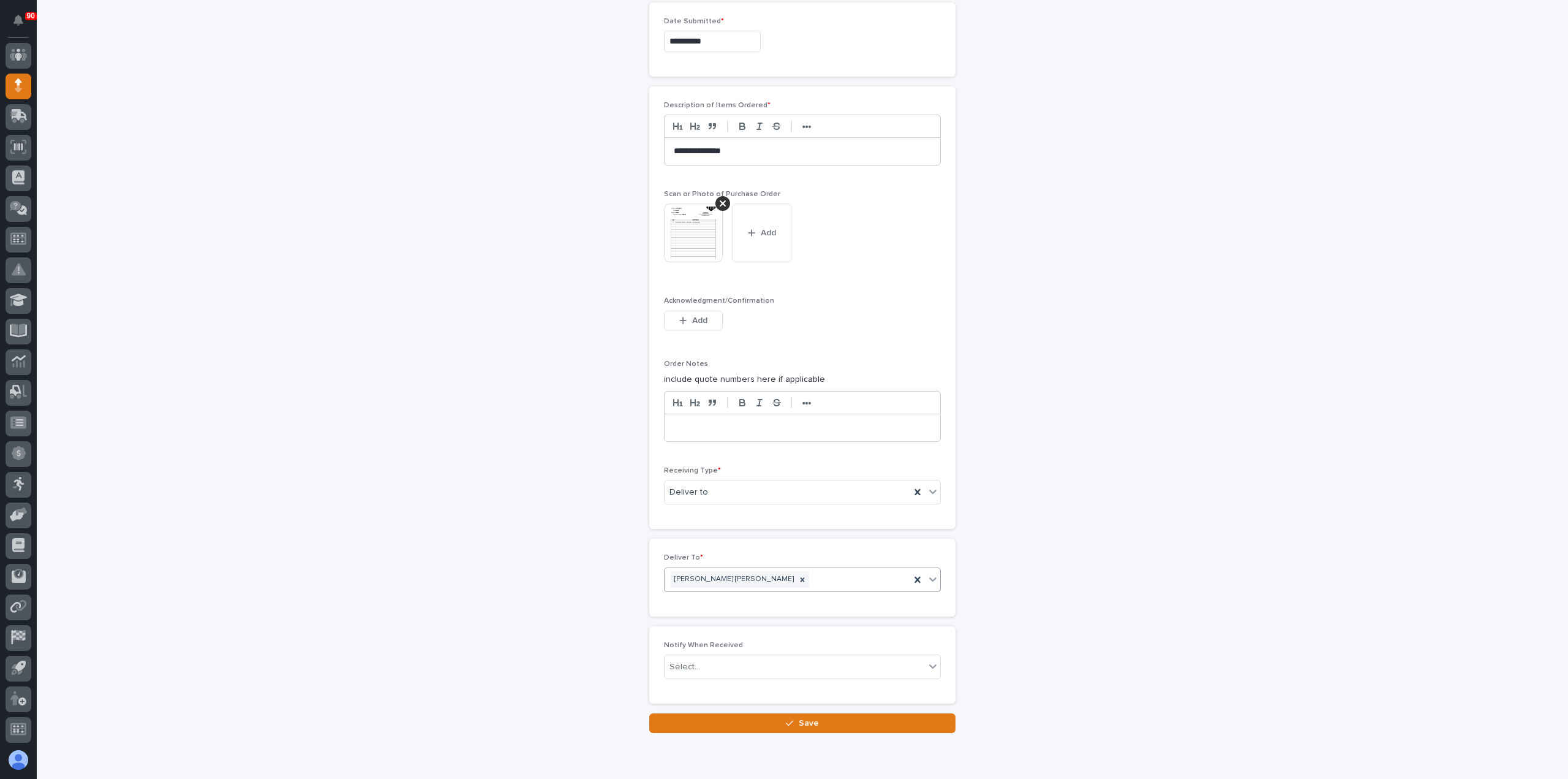
scroll to position [731, 0]
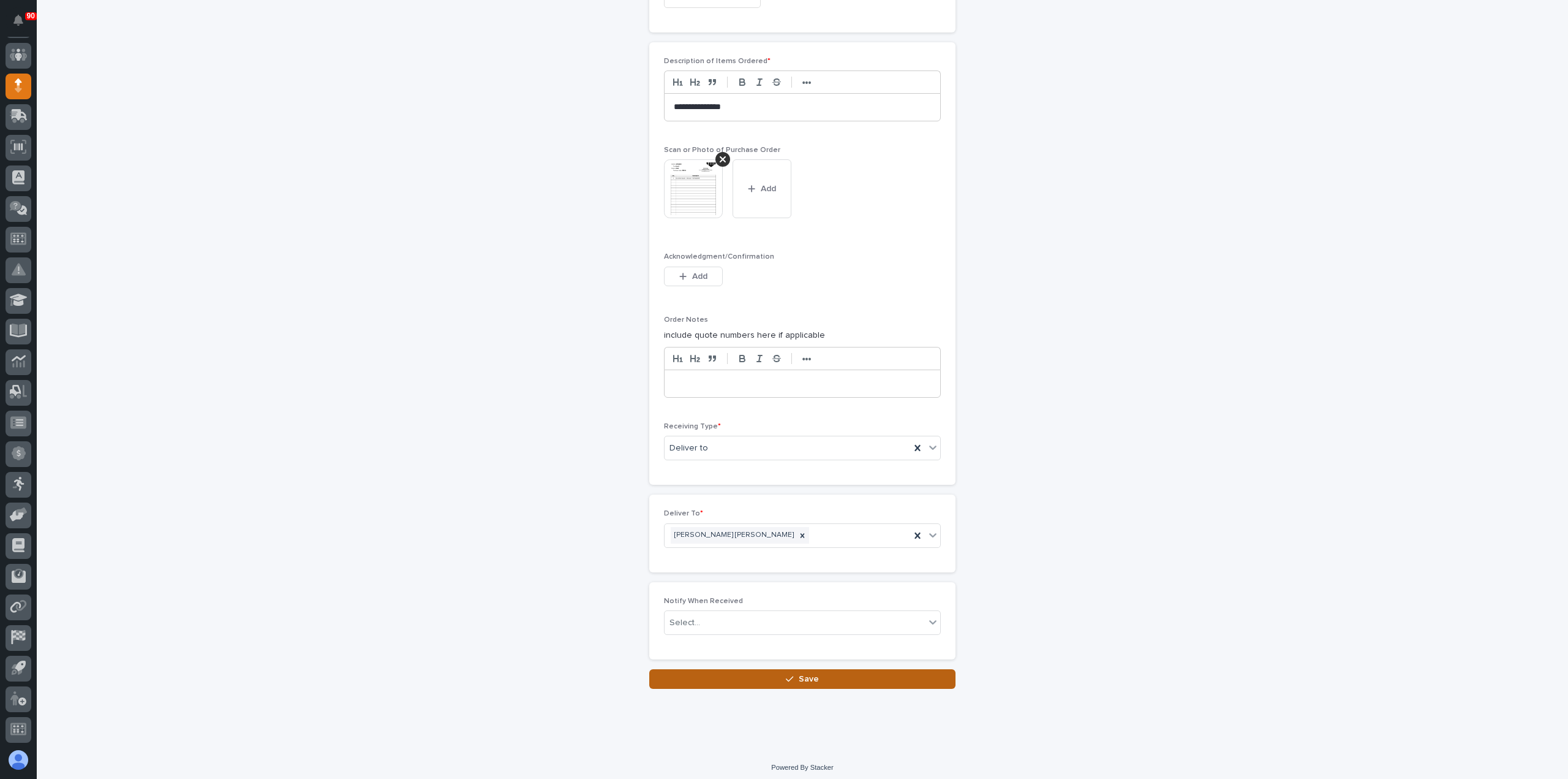
click at [807, 673] on span "Save" at bounding box center [809, 678] width 20 height 11
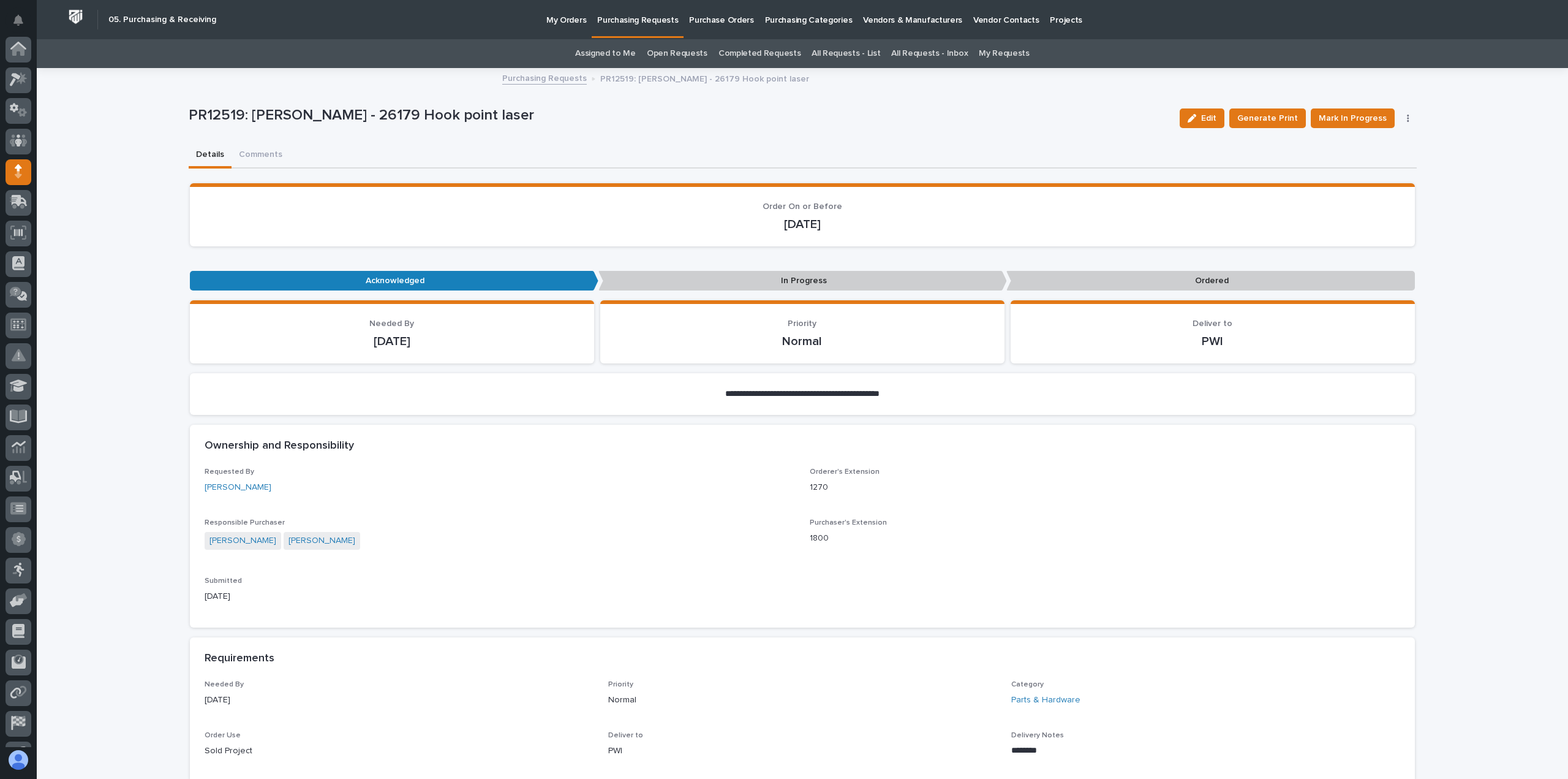
scroll to position [86, 0]
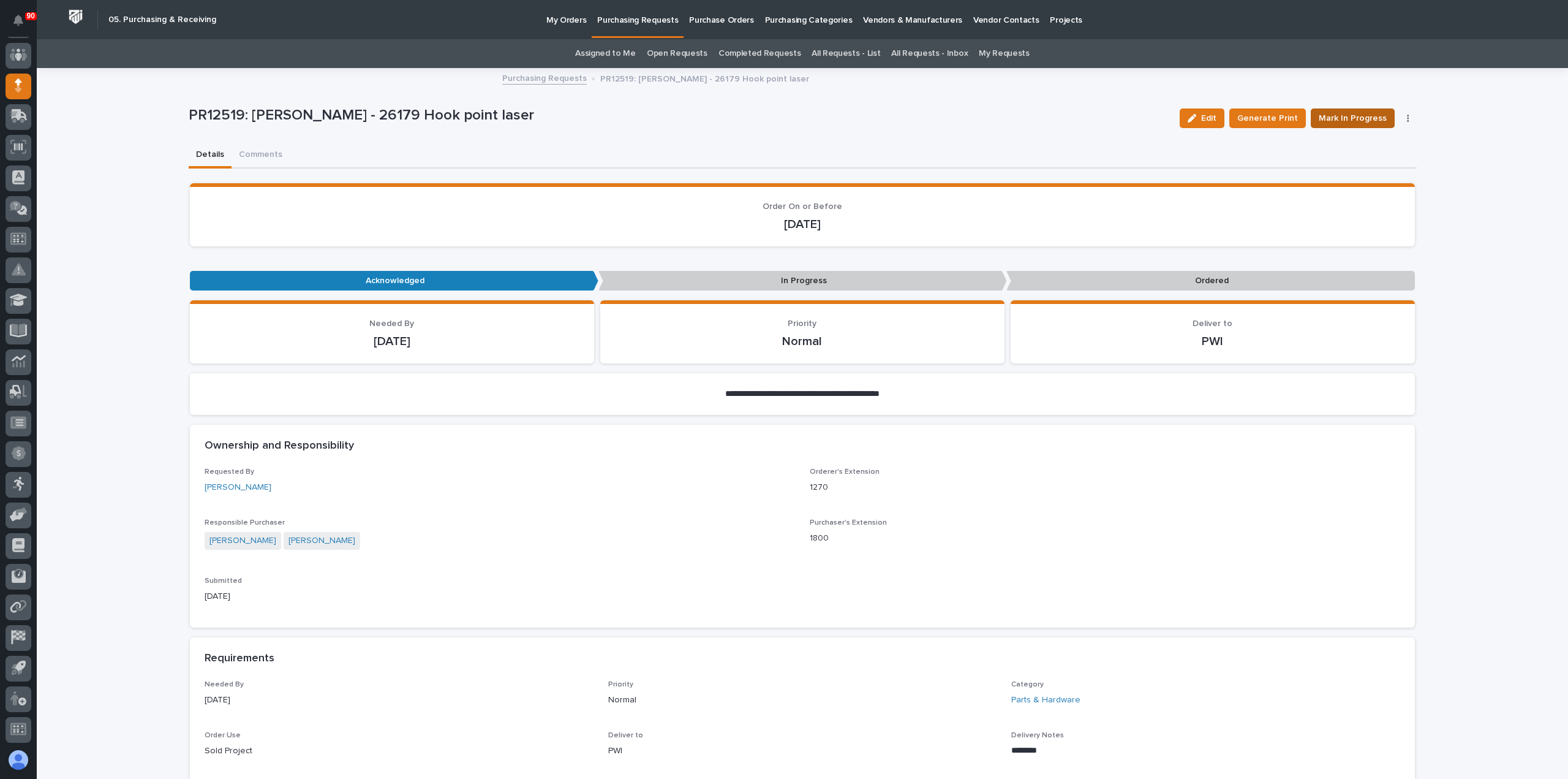
click at [1346, 113] on span "Mark In Progress" at bounding box center [1353, 118] width 68 height 15
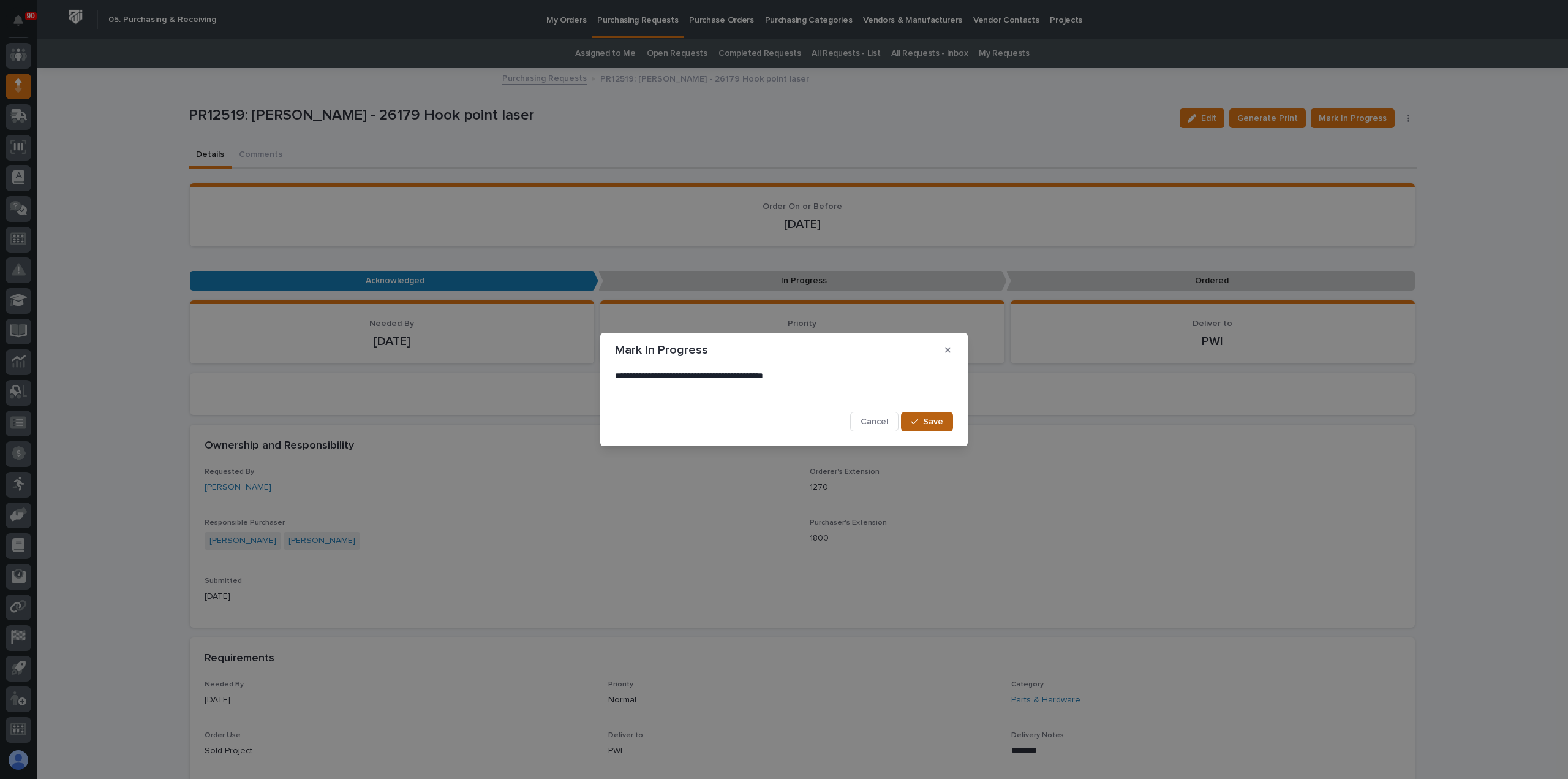
click at [930, 421] on span "Save" at bounding box center [933, 422] width 20 height 11
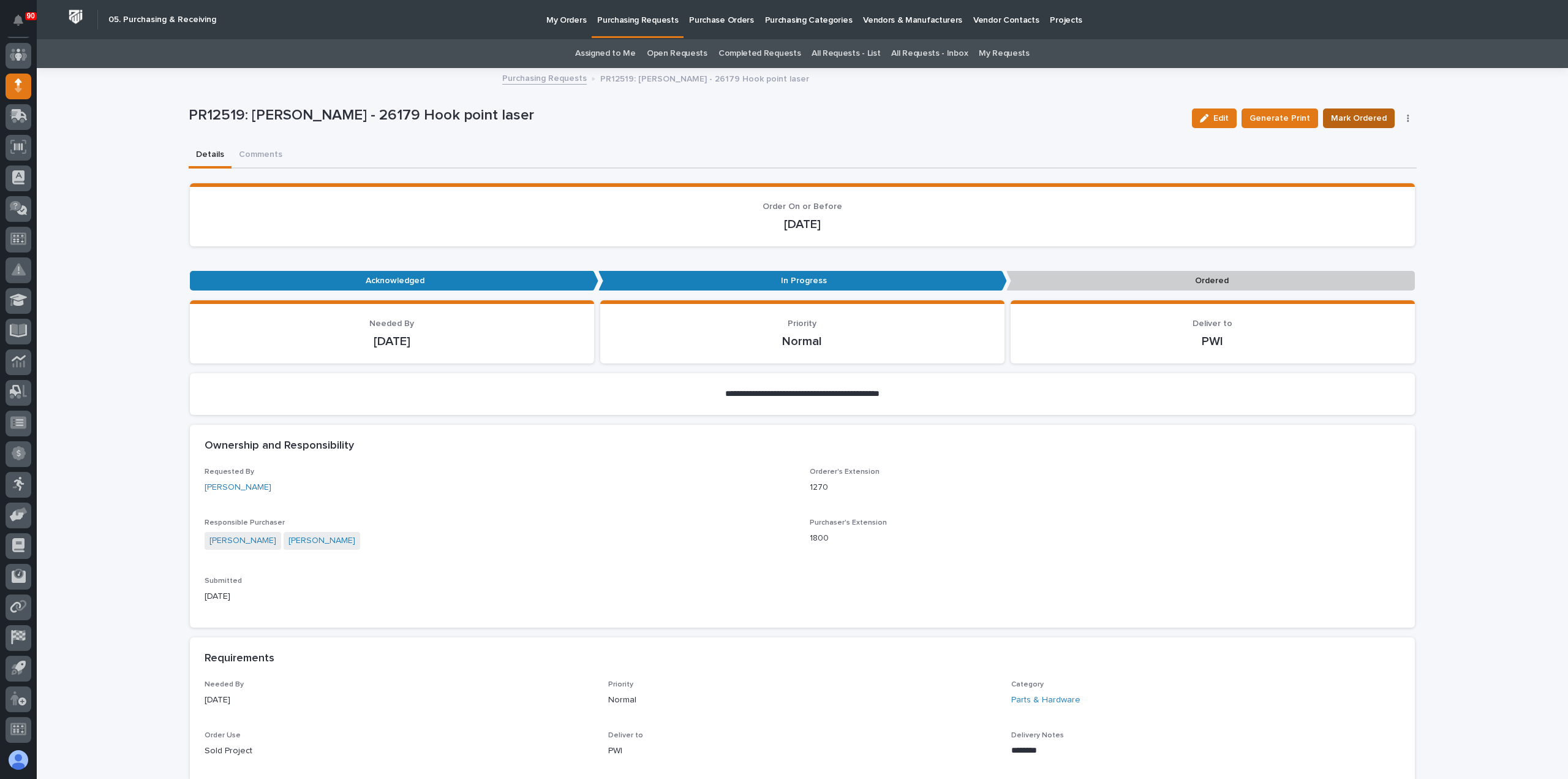
click at [1361, 116] on span "Mark Ordered" at bounding box center [1359, 118] width 56 height 15
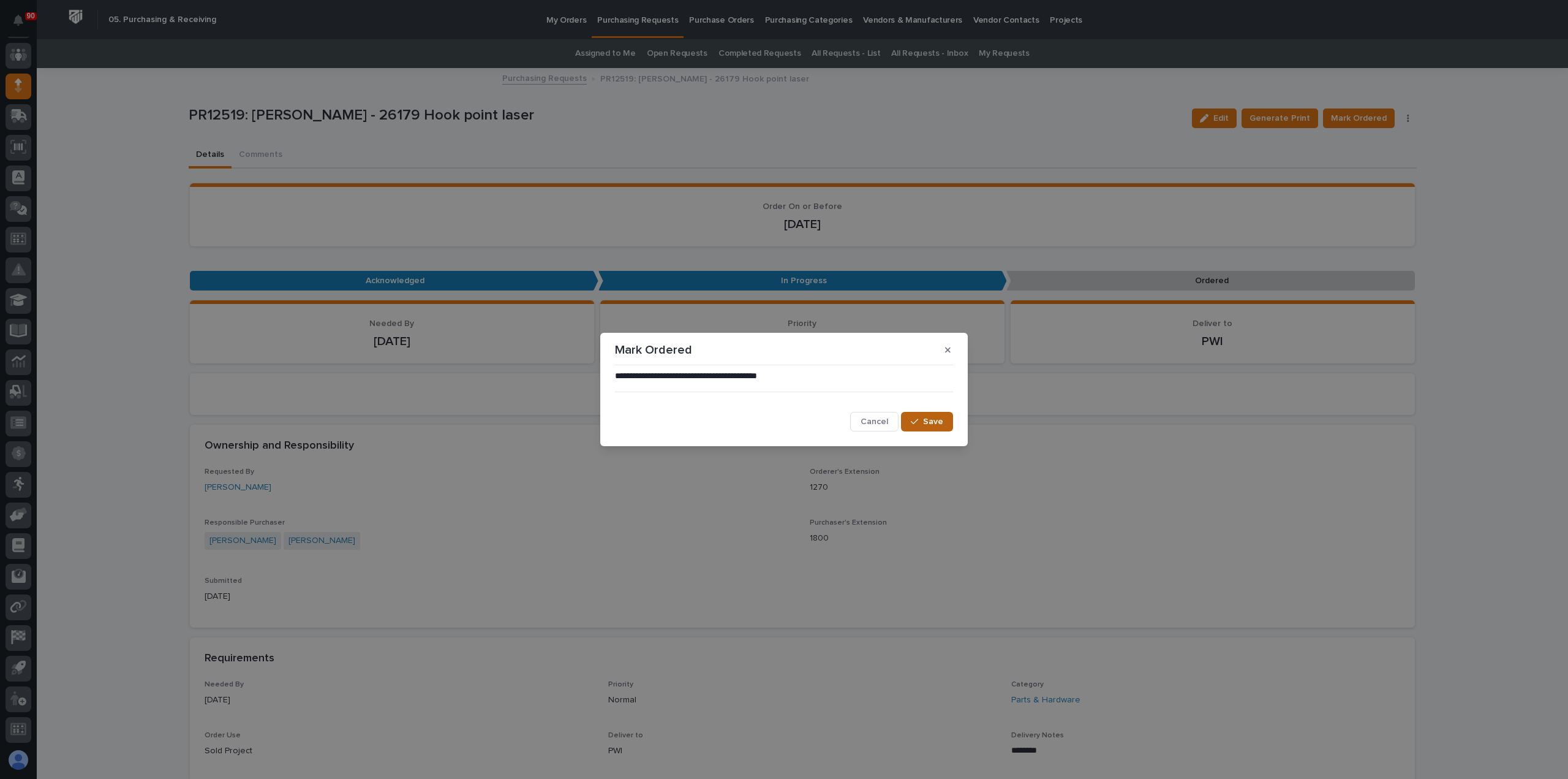
click at [931, 419] on span "Save" at bounding box center [933, 422] width 20 height 11
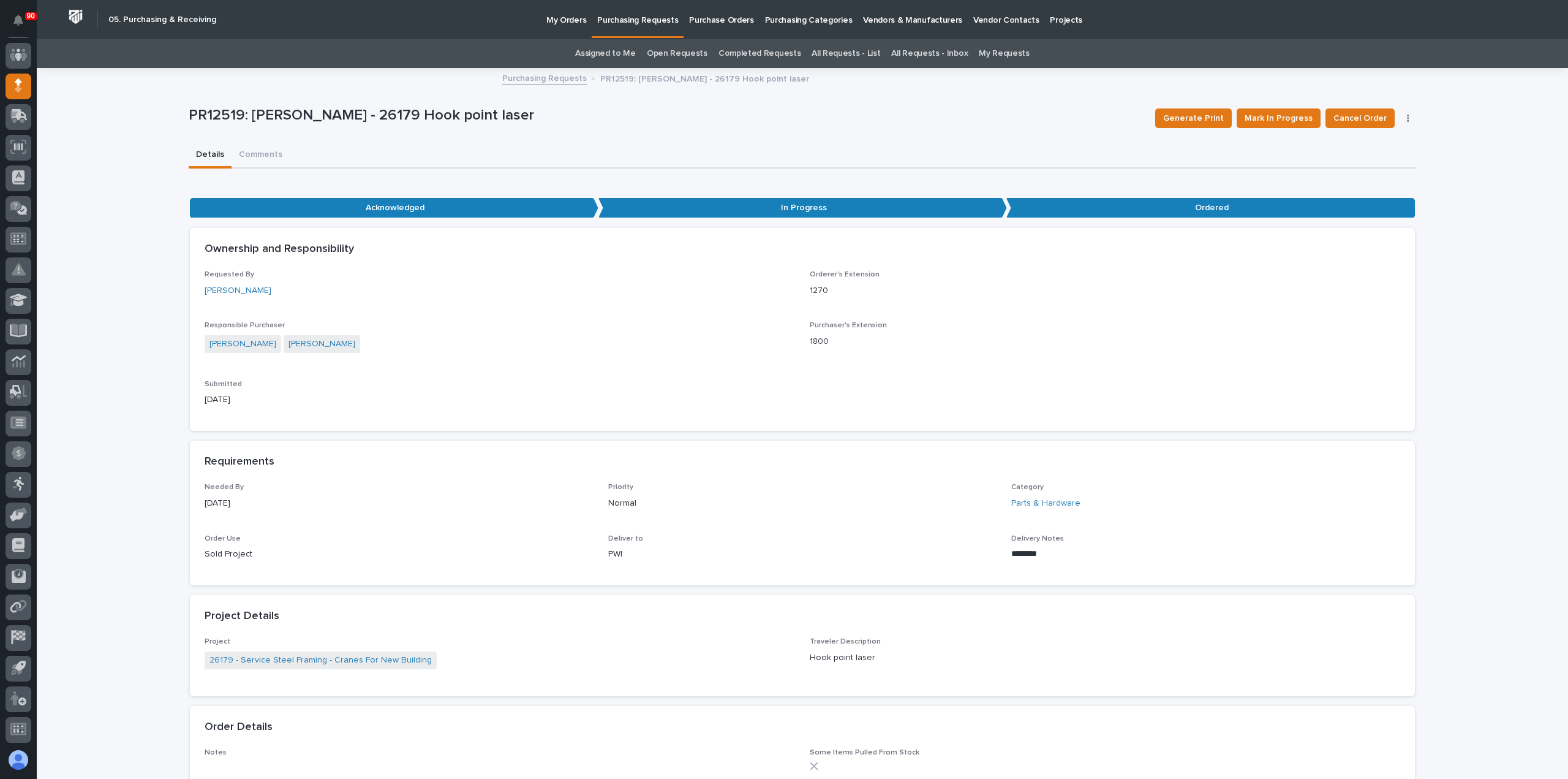
click at [633, 20] on p "Purchasing Requests" at bounding box center [637, 12] width 81 height 26
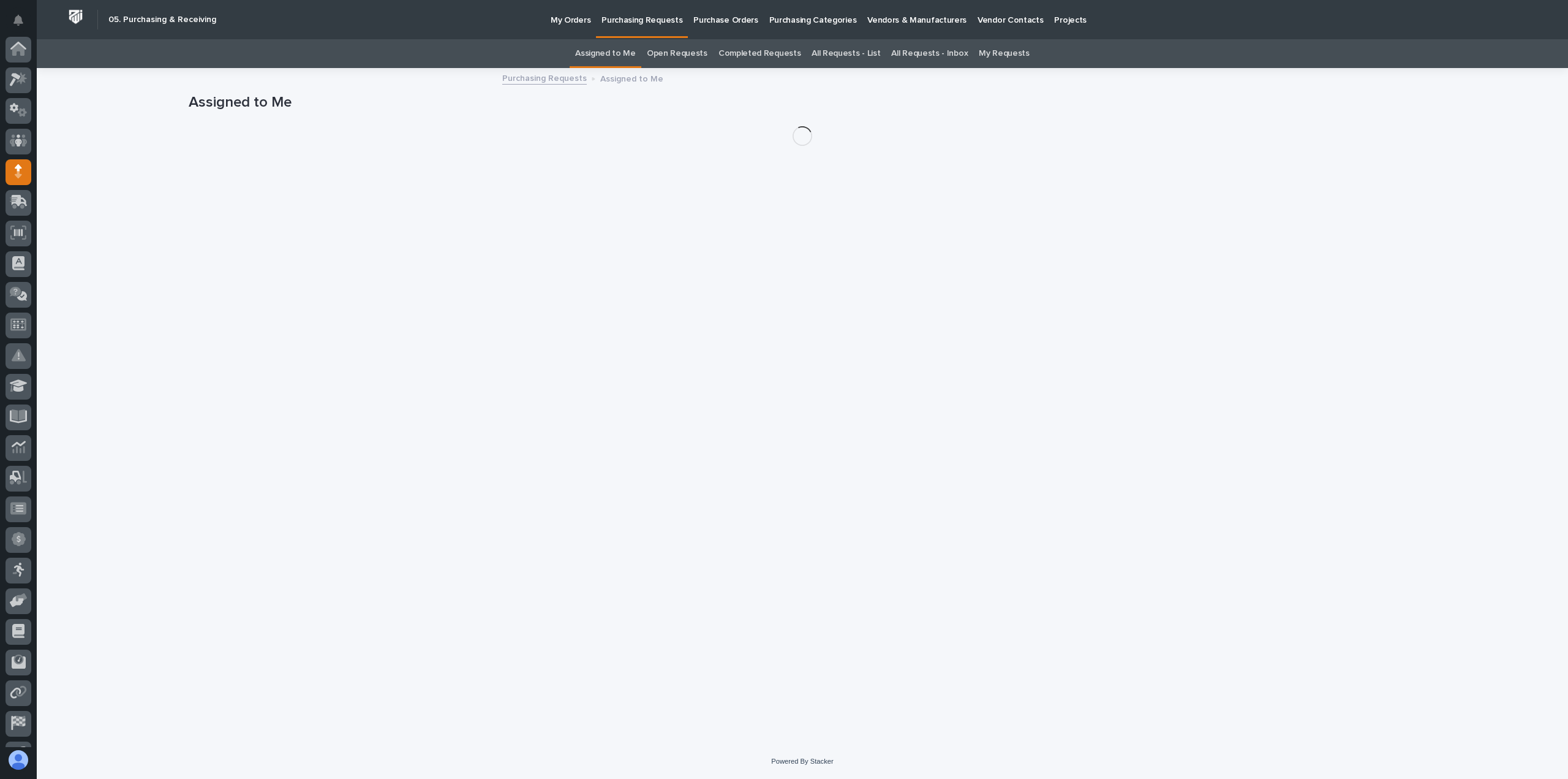
scroll to position [86, 0]
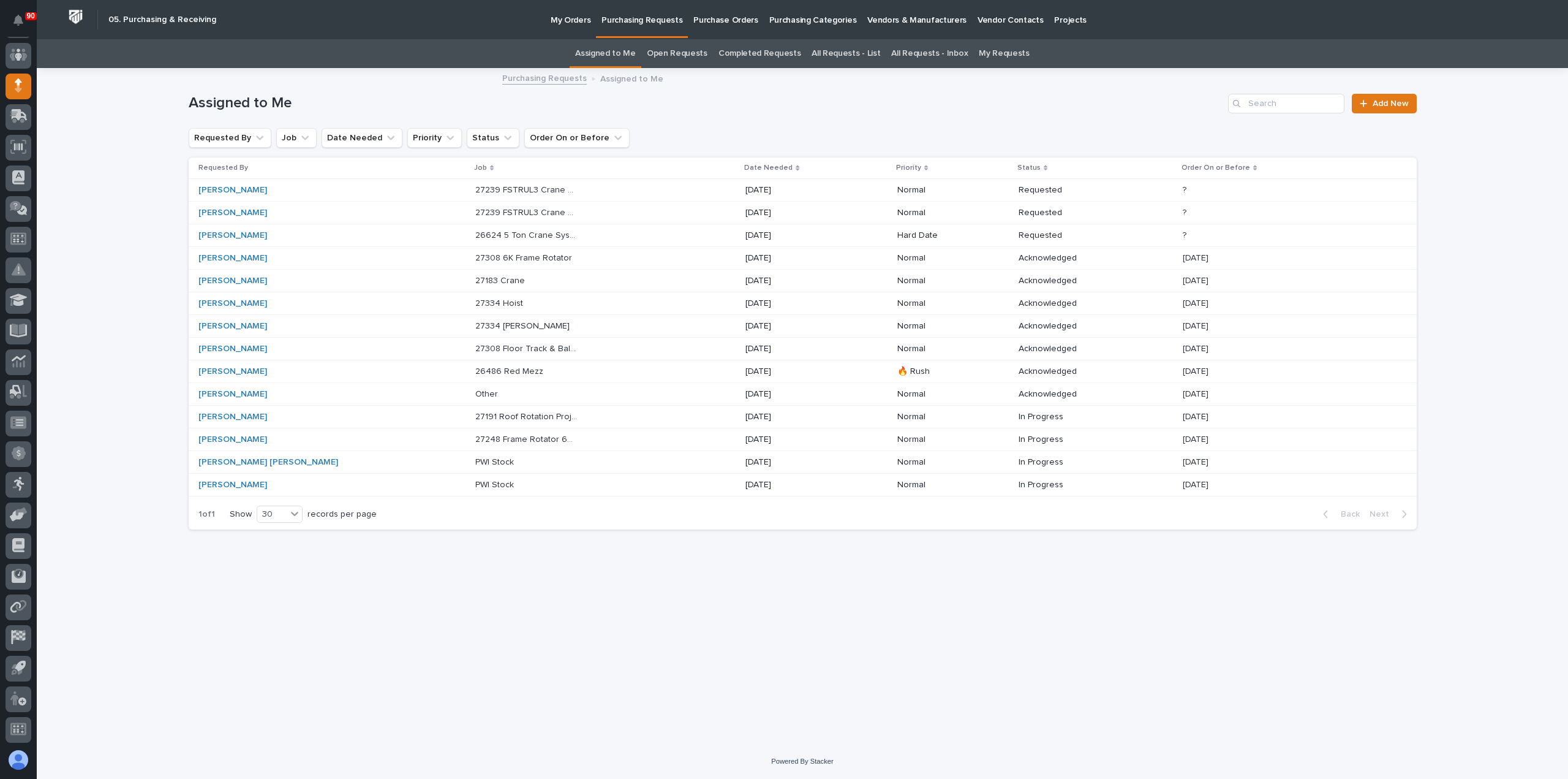
click at [561, 412] on div "27191 Roof Rotation Project 27191 Roof Rotation Project" at bounding box center [605, 417] width 260 height 20
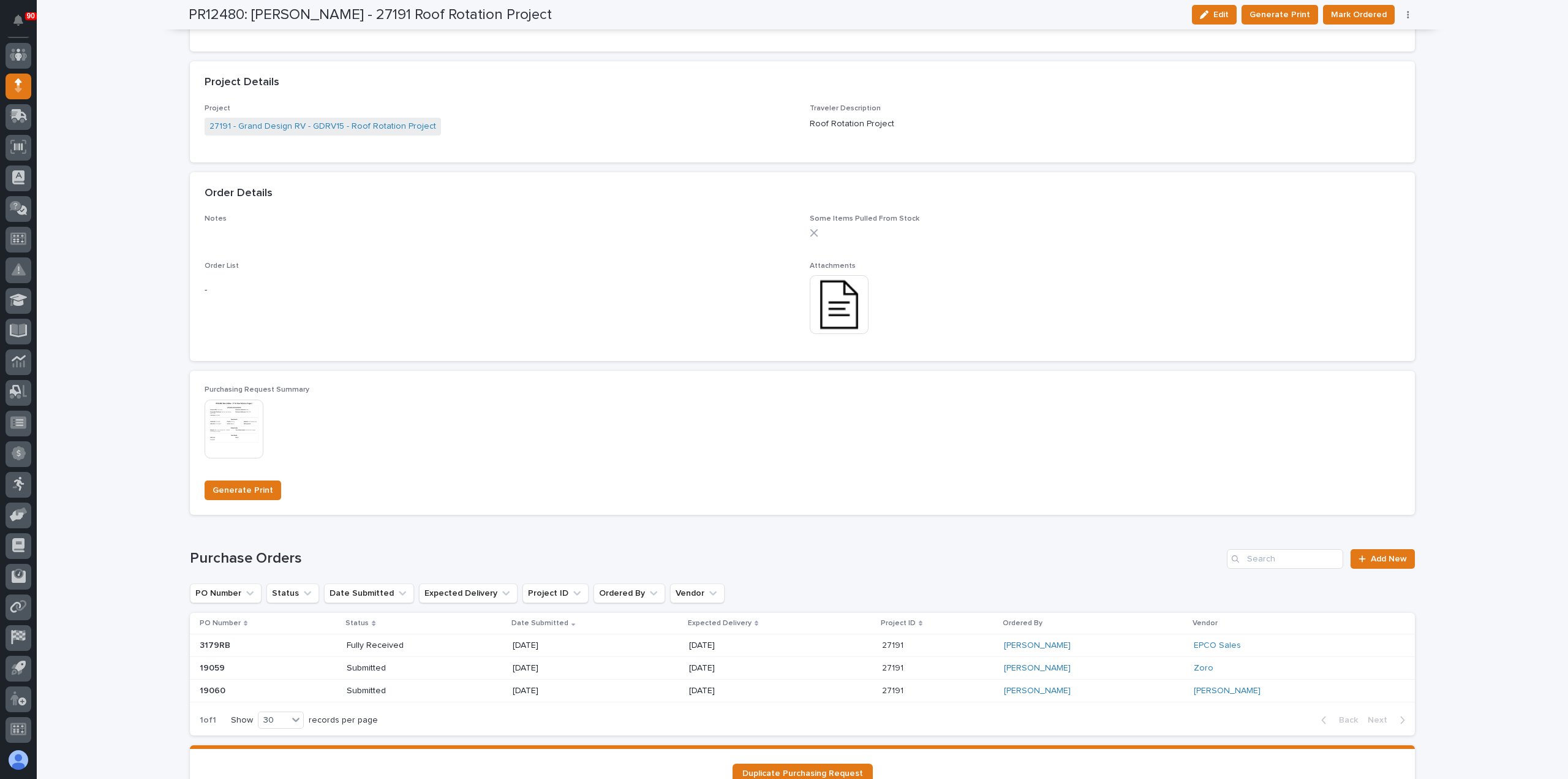
scroll to position [855, 0]
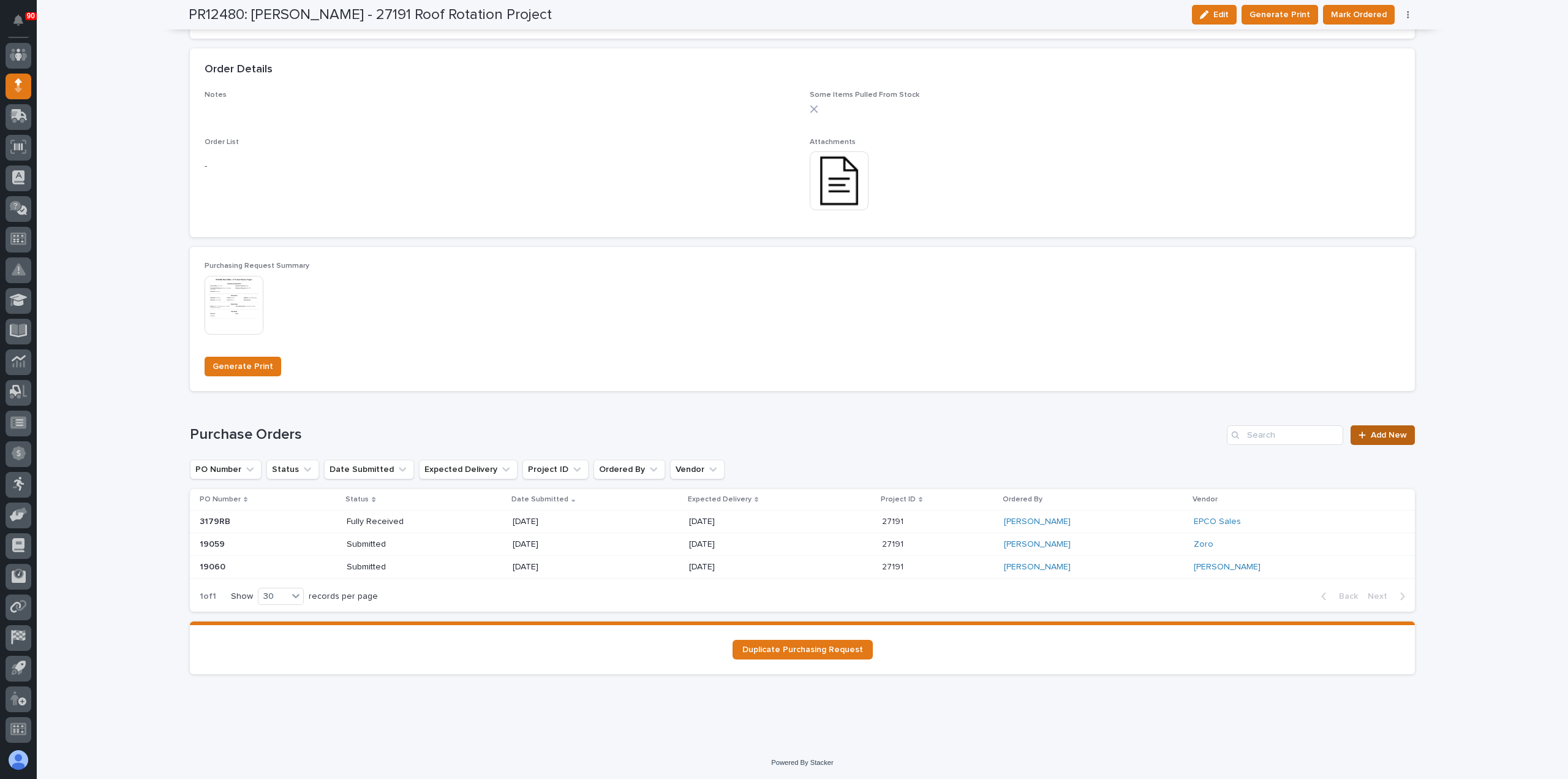
click at [1387, 431] on span "Add New" at bounding box center [1389, 435] width 36 height 8
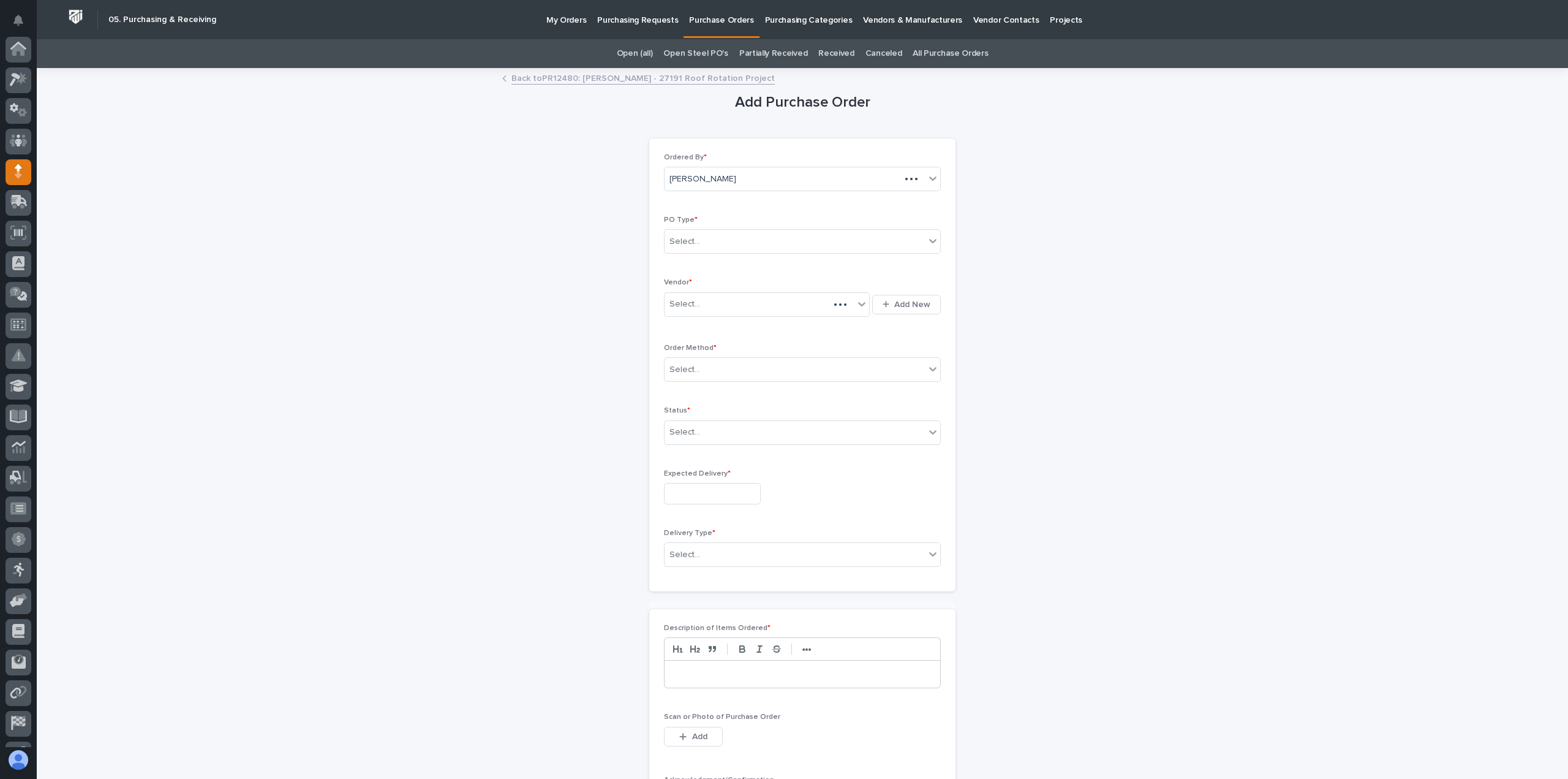
scroll to position [86, 0]
click at [768, 176] on div "[PERSON_NAME]" at bounding box center [788, 179] width 246 height 20
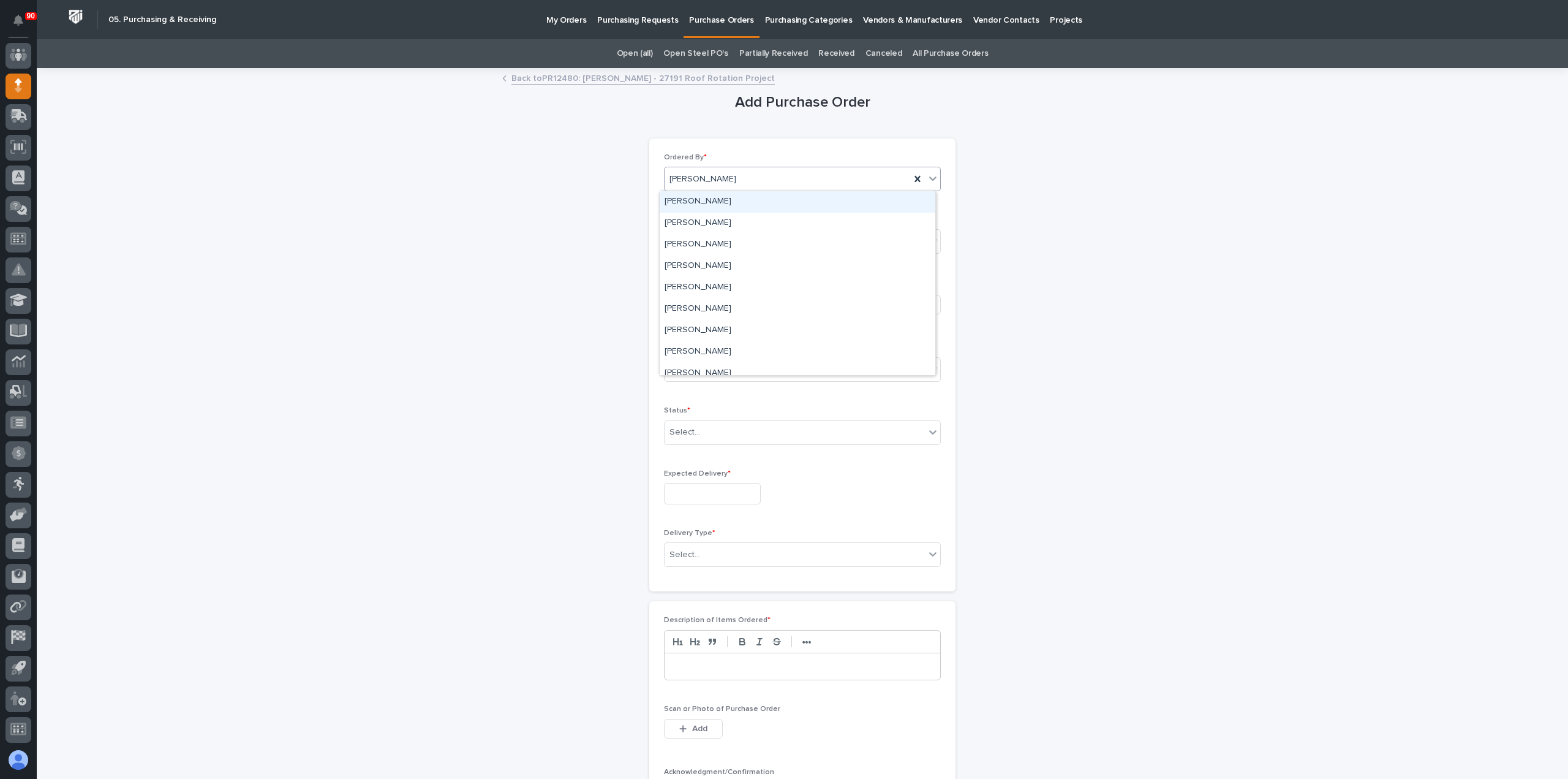
click at [754, 176] on div "[PERSON_NAME]" at bounding box center [788, 179] width 246 height 20
click at [731, 236] on div "Select..." at bounding box center [794, 242] width 260 height 20
click at [700, 283] on div "Paper" at bounding box center [798, 286] width 276 height 22
click at [705, 298] on div "Select..." at bounding box center [759, 304] width 189 height 20
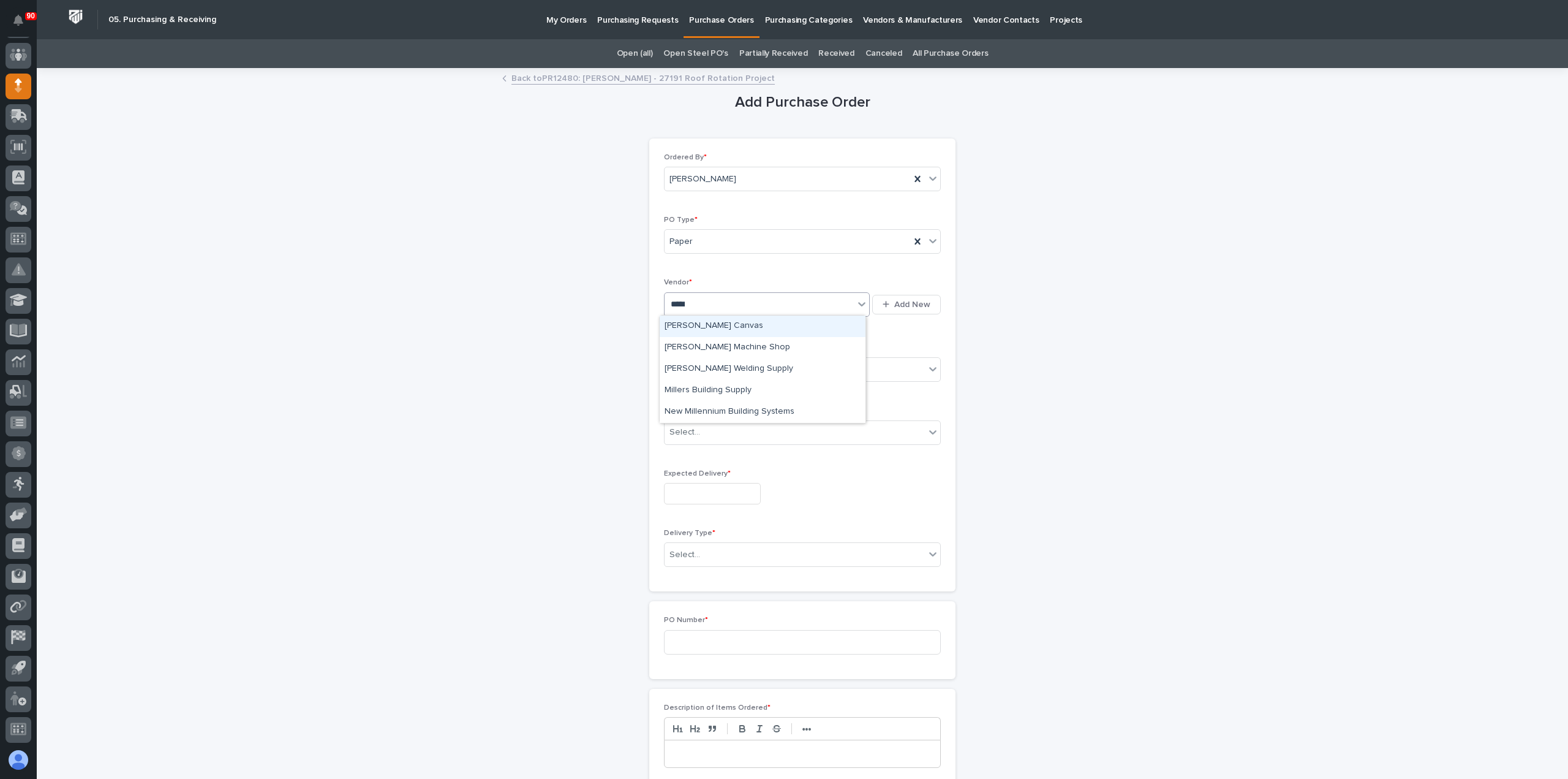
type input "******"
click at [719, 344] on div "[PERSON_NAME] Machine Shop" at bounding box center [763, 348] width 206 height 22
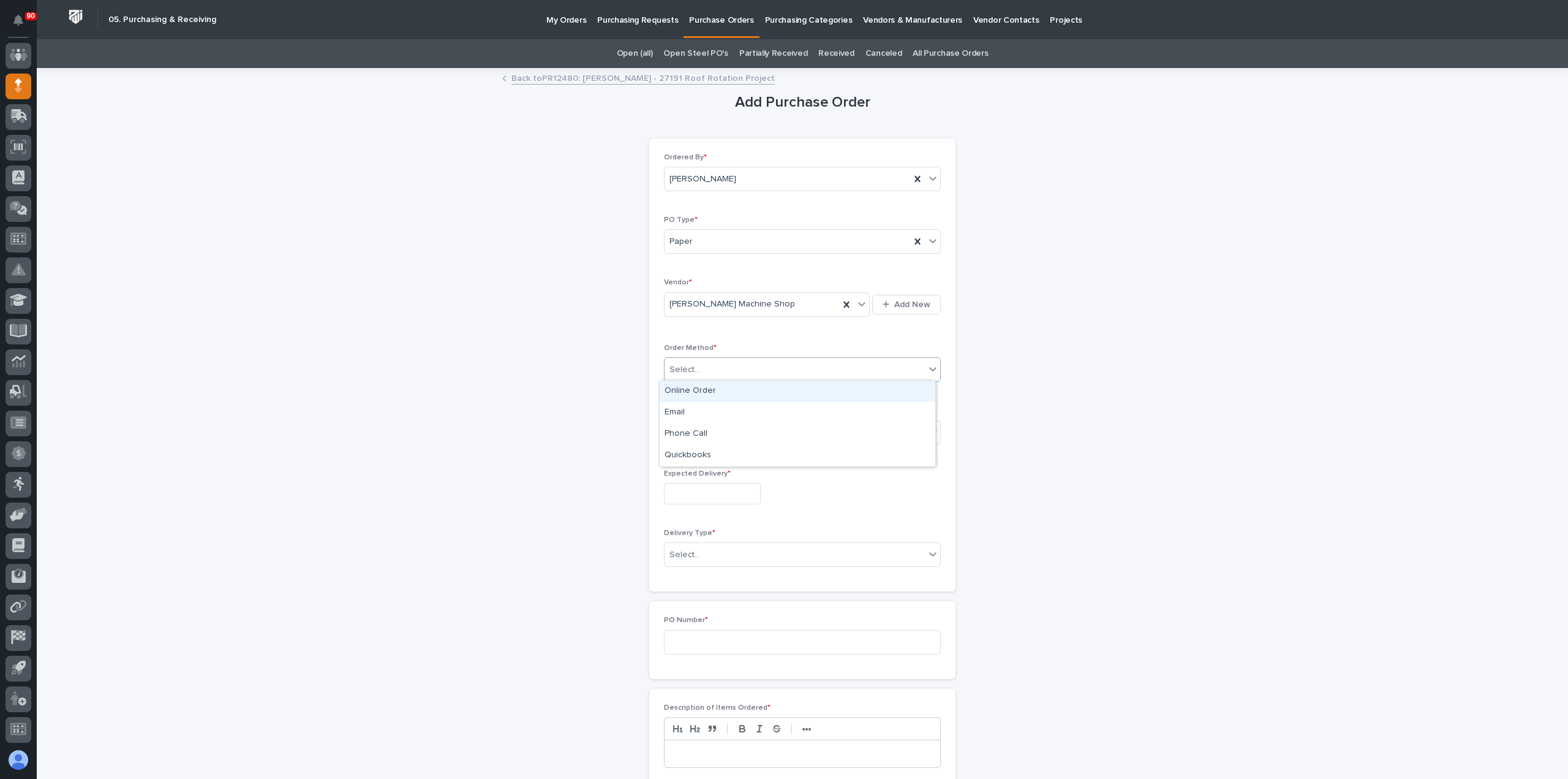
click at [726, 368] on div "Select..." at bounding box center [794, 370] width 260 height 20
click at [705, 411] on div "Email" at bounding box center [798, 413] width 276 height 22
click at [720, 427] on div "Select..." at bounding box center [794, 432] width 260 height 20
click at [705, 470] on div "Submitted" at bounding box center [798, 476] width 276 height 22
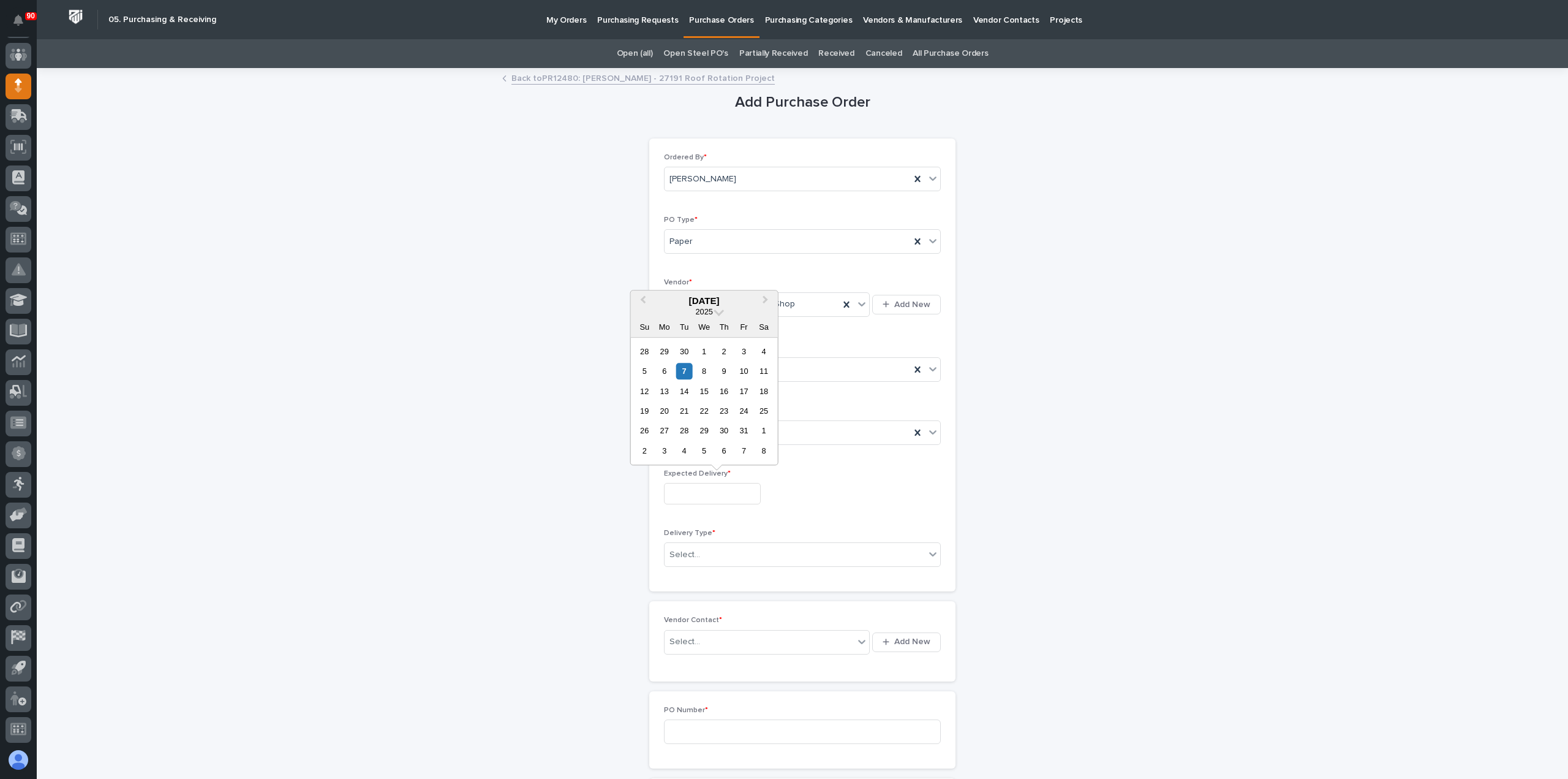
click at [721, 496] on input "text" at bounding box center [712, 494] width 96 height 22
click at [745, 410] on div "24" at bounding box center [744, 411] width 17 height 17
type input "**********"
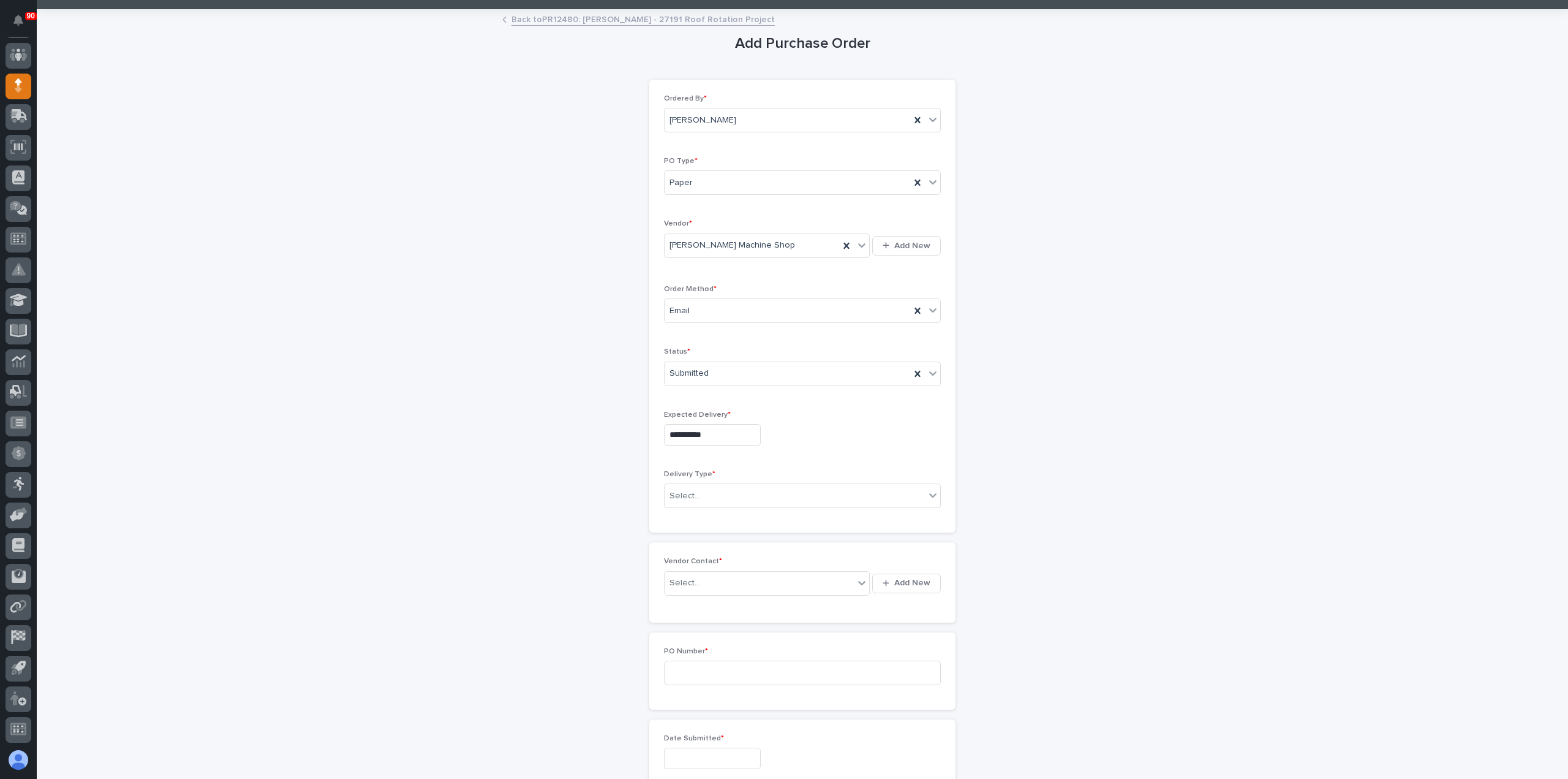
scroll to position [184, 0]
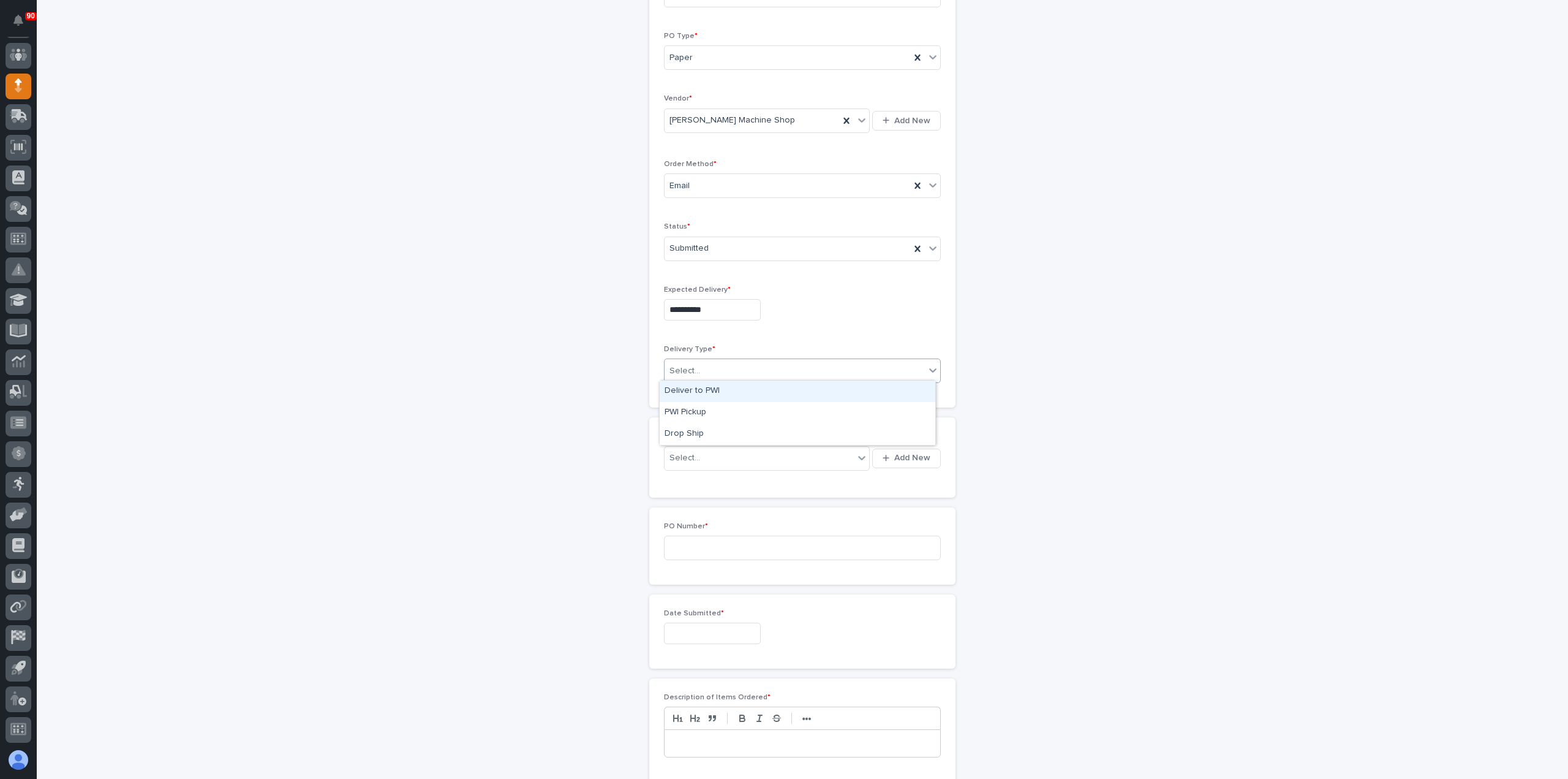
click at [741, 368] on div "Select..." at bounding box center [794, 371] width 260 height 20
click at [715, 412] on div "PWI Pickup" at bounding box center [798, 413] width 276 height 22
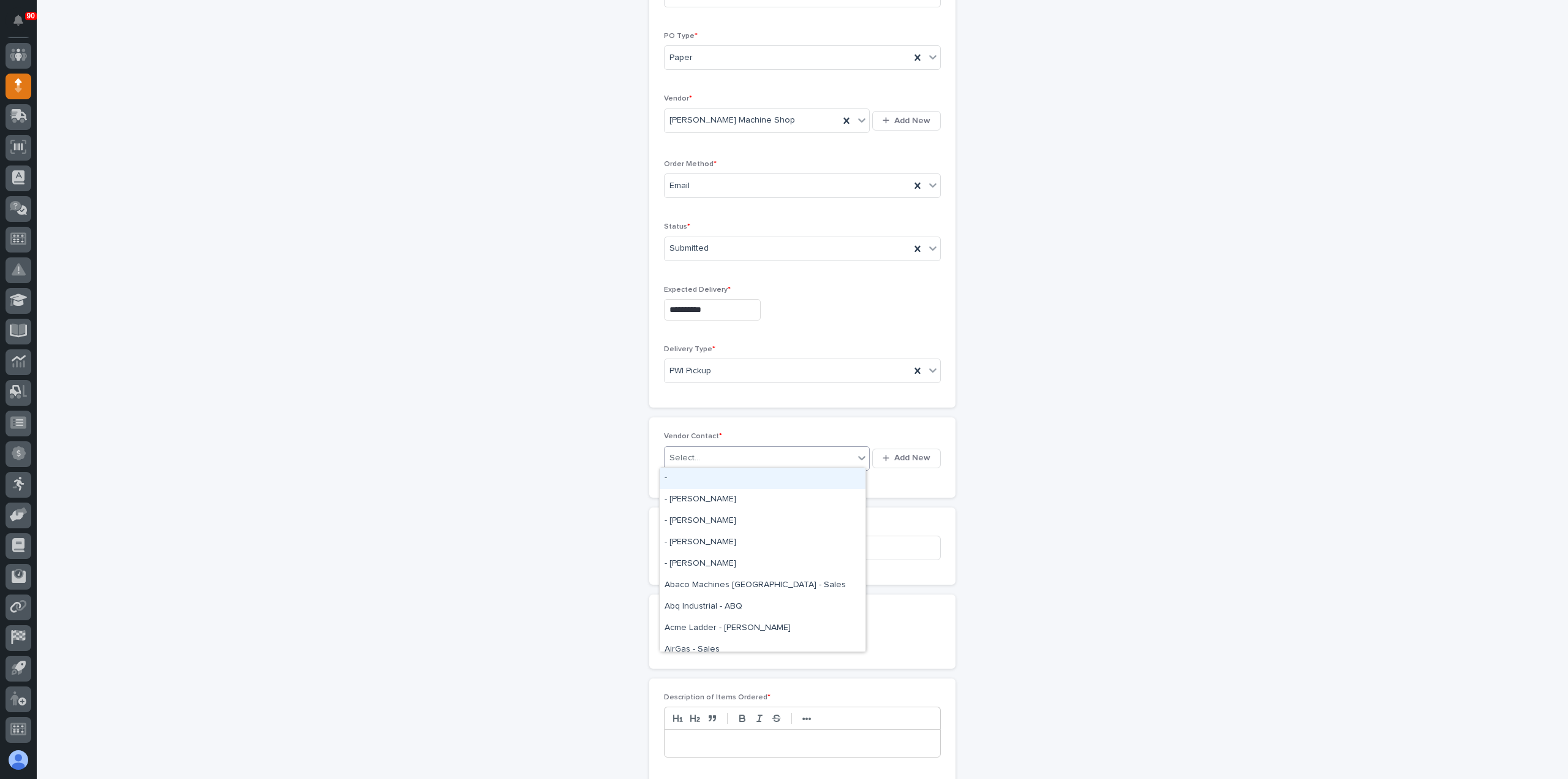
click at [728, 448] on div "Select..." at bounding box center [759, 458] width 189 height 20
type input "******"
click at [739, 523] on div "[PERSON_NAME] Machine Shop - Machinist" at bounding box center [763, 521] width 206 height 22
click at [734, 558] on input at bounding box center [802, 569] width 277 height 24
type input "19061"
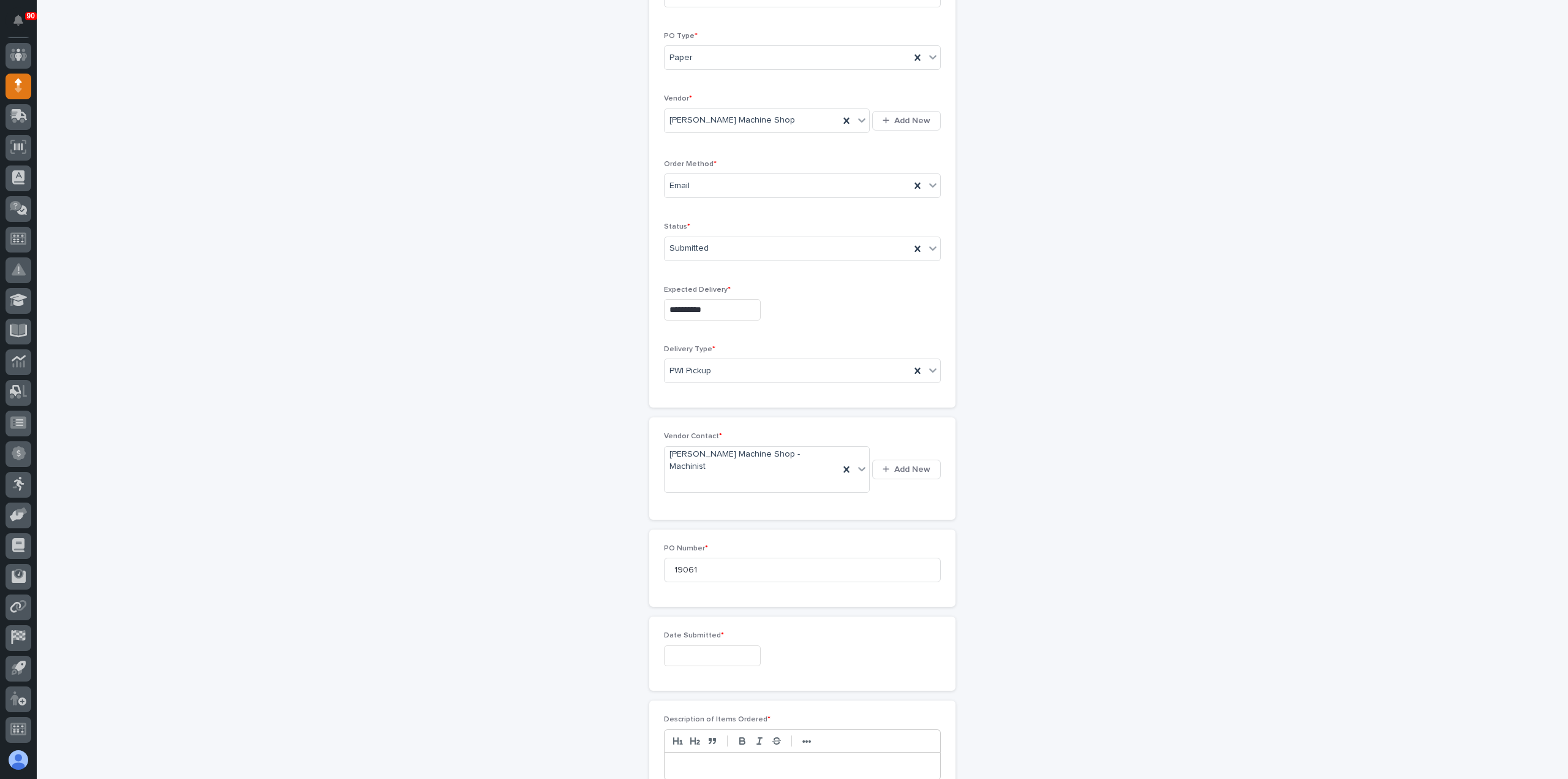
click at [700, 645] on input "text" at bounding box center [712, 656] width 96 height 22
click at [685, 510] on div "7" at bounding box center [685, 510] width 17 height 17
type input "**********"
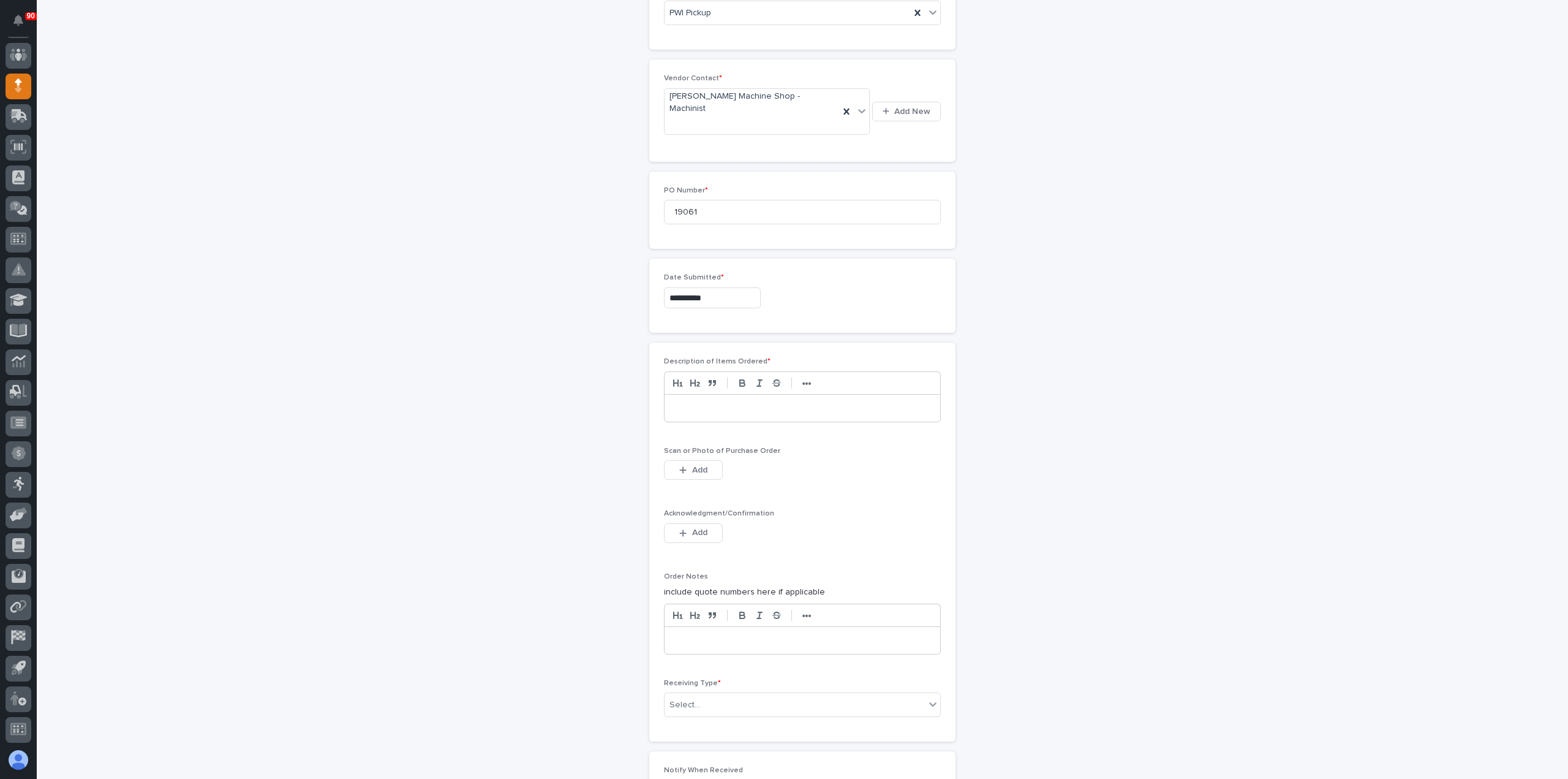
scroll to position [613, 0]
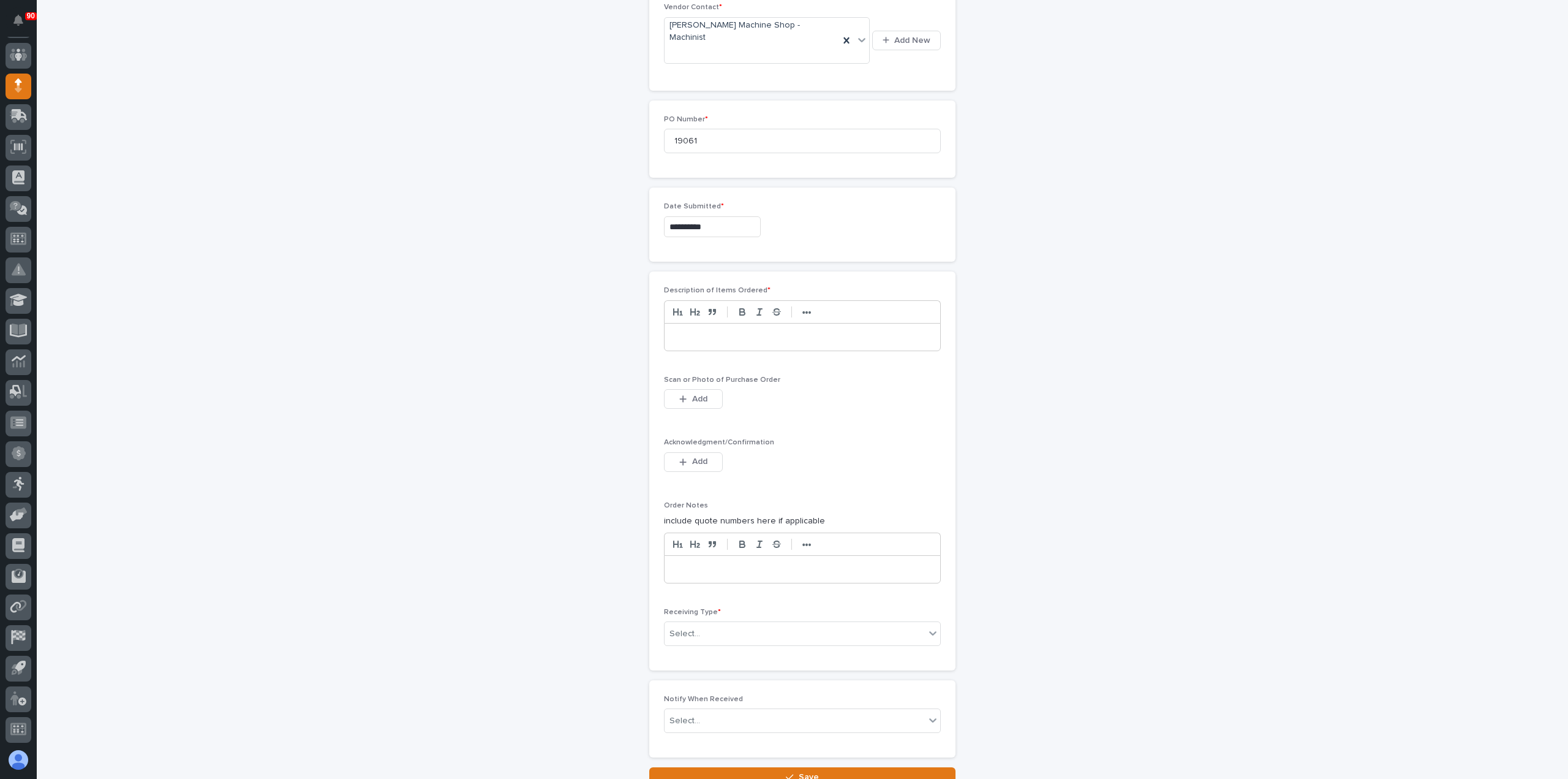
click at [741, 331] on p at bounding box center [803, 337] width 258 height 12
click at [697, 393] on span "Add" at bounding box center [700, 398] width 15 height 11
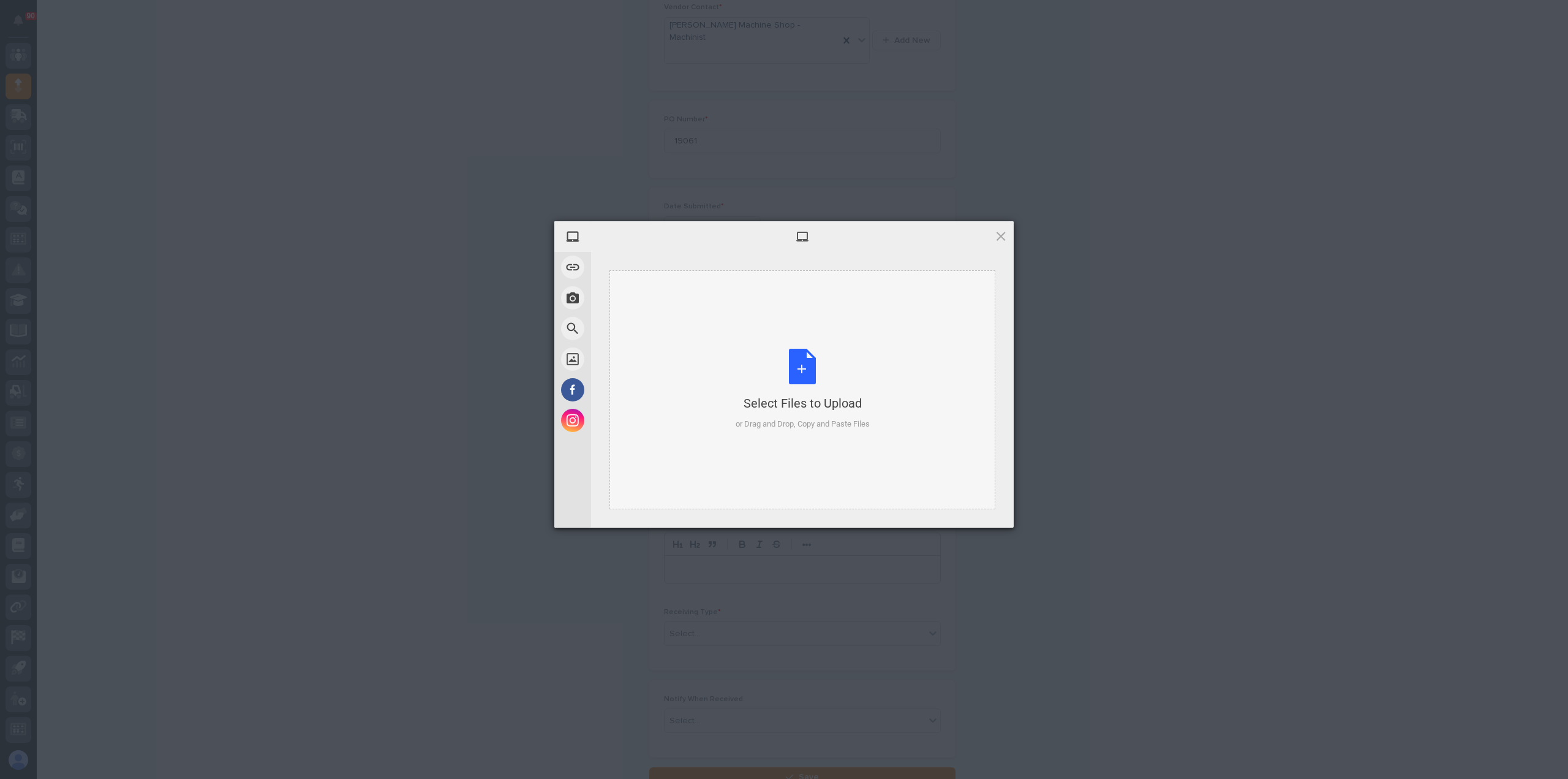
click at [808, 367] on div "Select Files to Upload or Drag and Drop, Copy and Paste Files" at bounding box center [802, 389] width 134 height 81
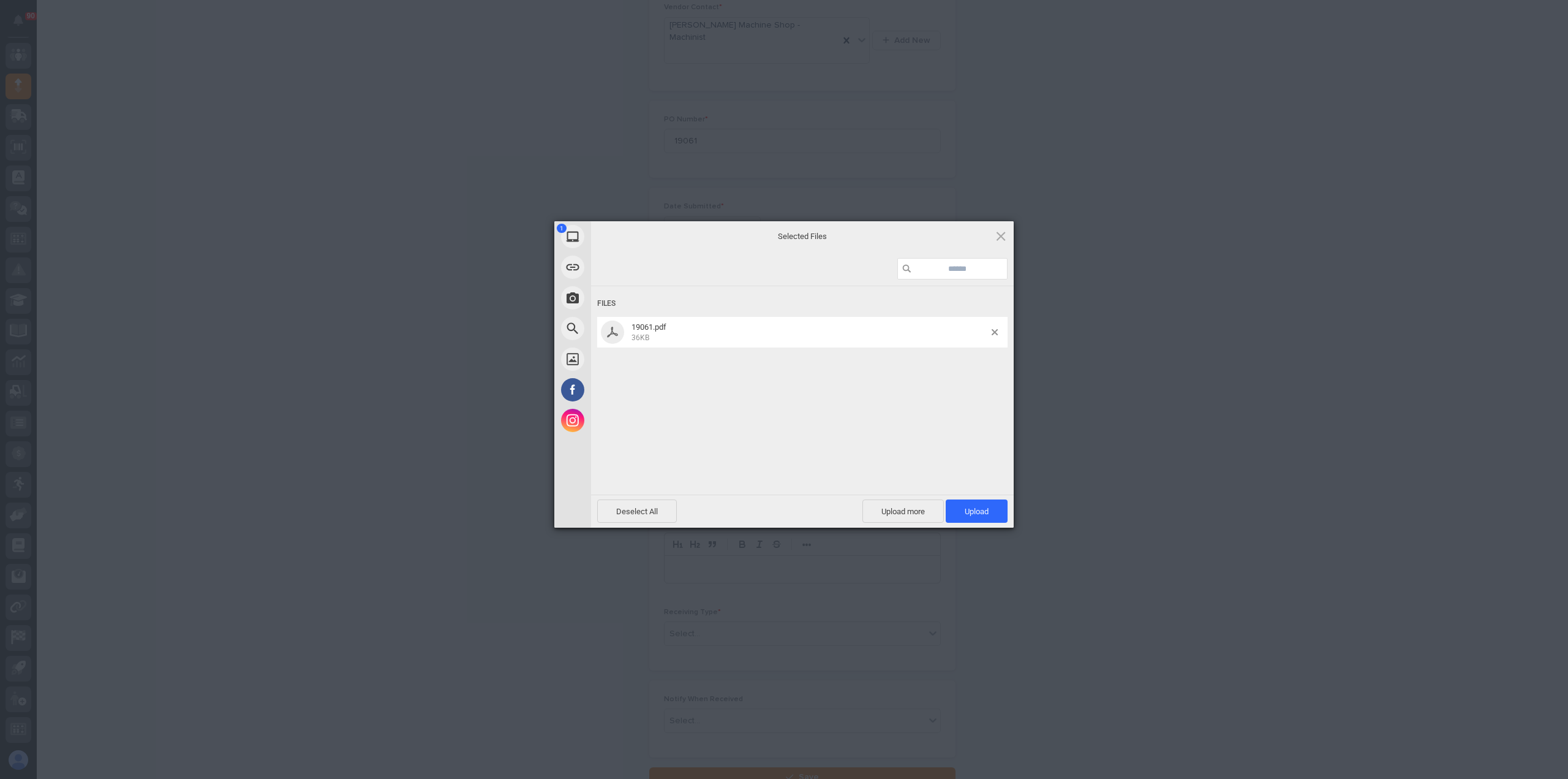
drag, startPoint x: 965, startPoint y: 502, endPoint x: 959, endPoint y: 498, distance: 7.2
click at [965, 502] on span "Upload 1" at bounding box center [976, 511] width 61 height 23
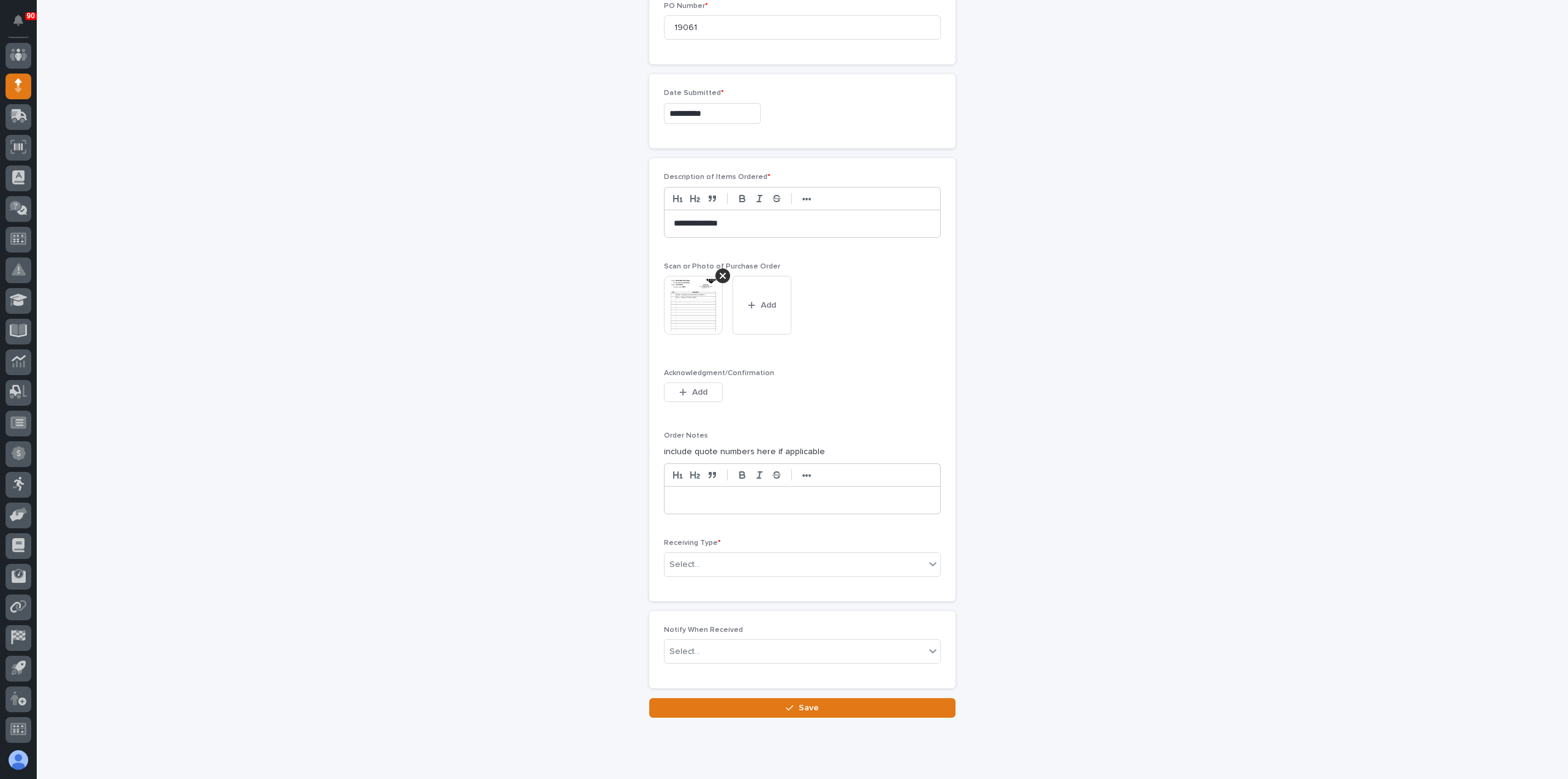
scroll to position [733, 0]
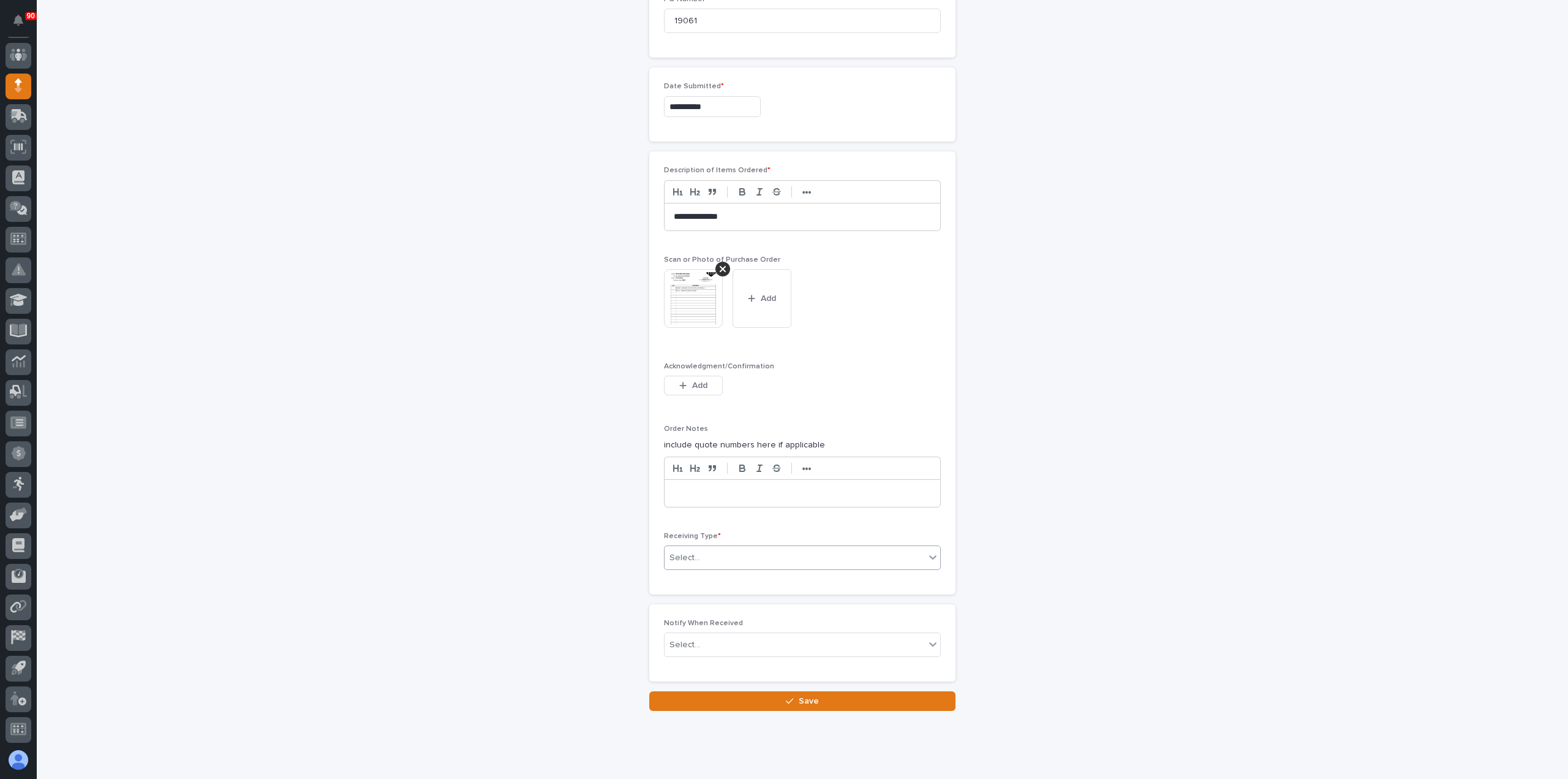
click at [740, 548] on div "Select..." at bounding box center [794, 558] width 260 height 20
click at [703, 638] on div "Other" at bounding box center [798, 639] width 276 height 22
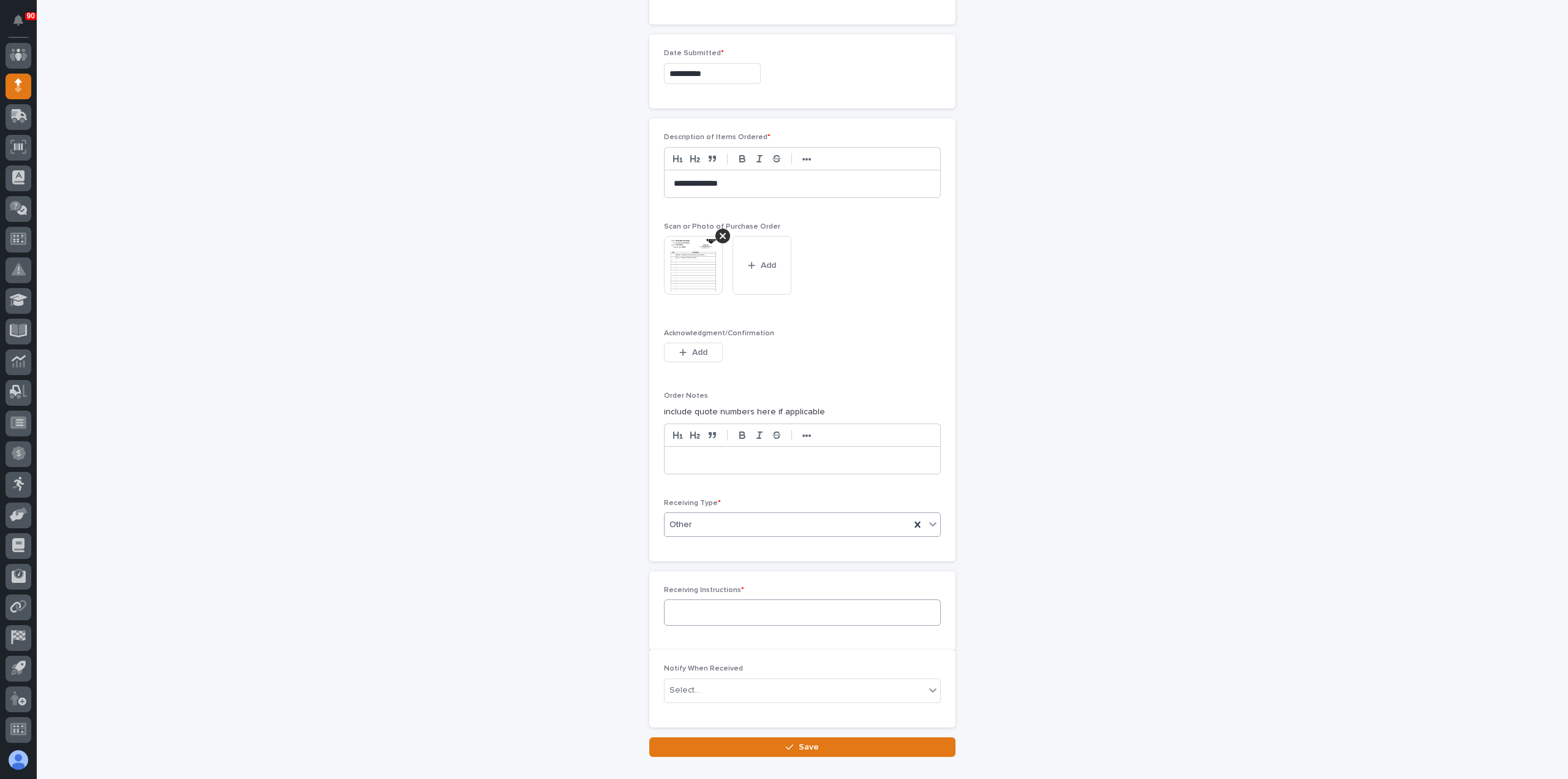
scroll to position [777, 0]
click at [735, 589] on textarea at bounding box center [802, 601] width 277 height 26
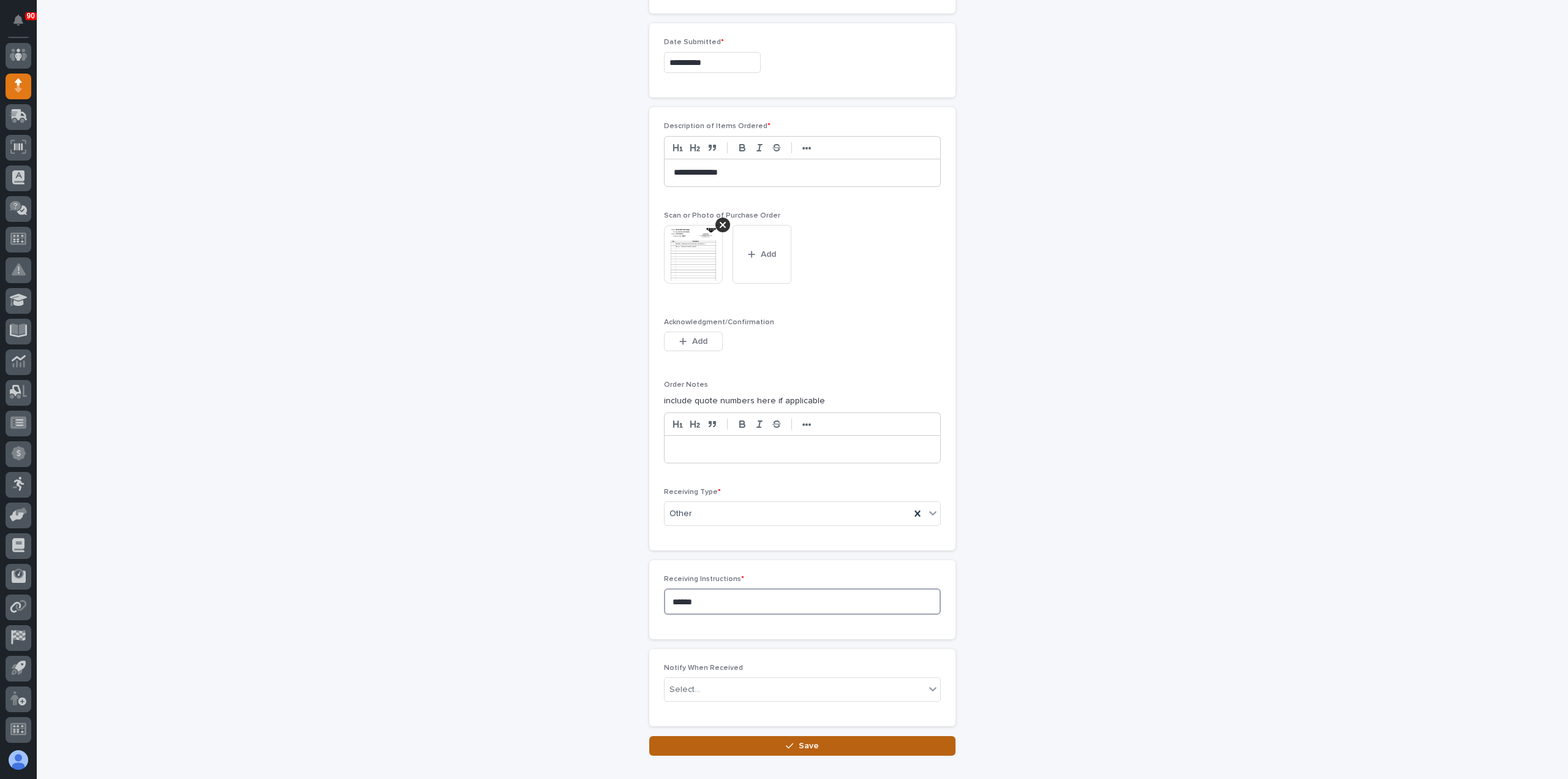
type textarea "******"
click at [814, 736] on button "Save" at bounding box center [802, 746] width 307 height 20
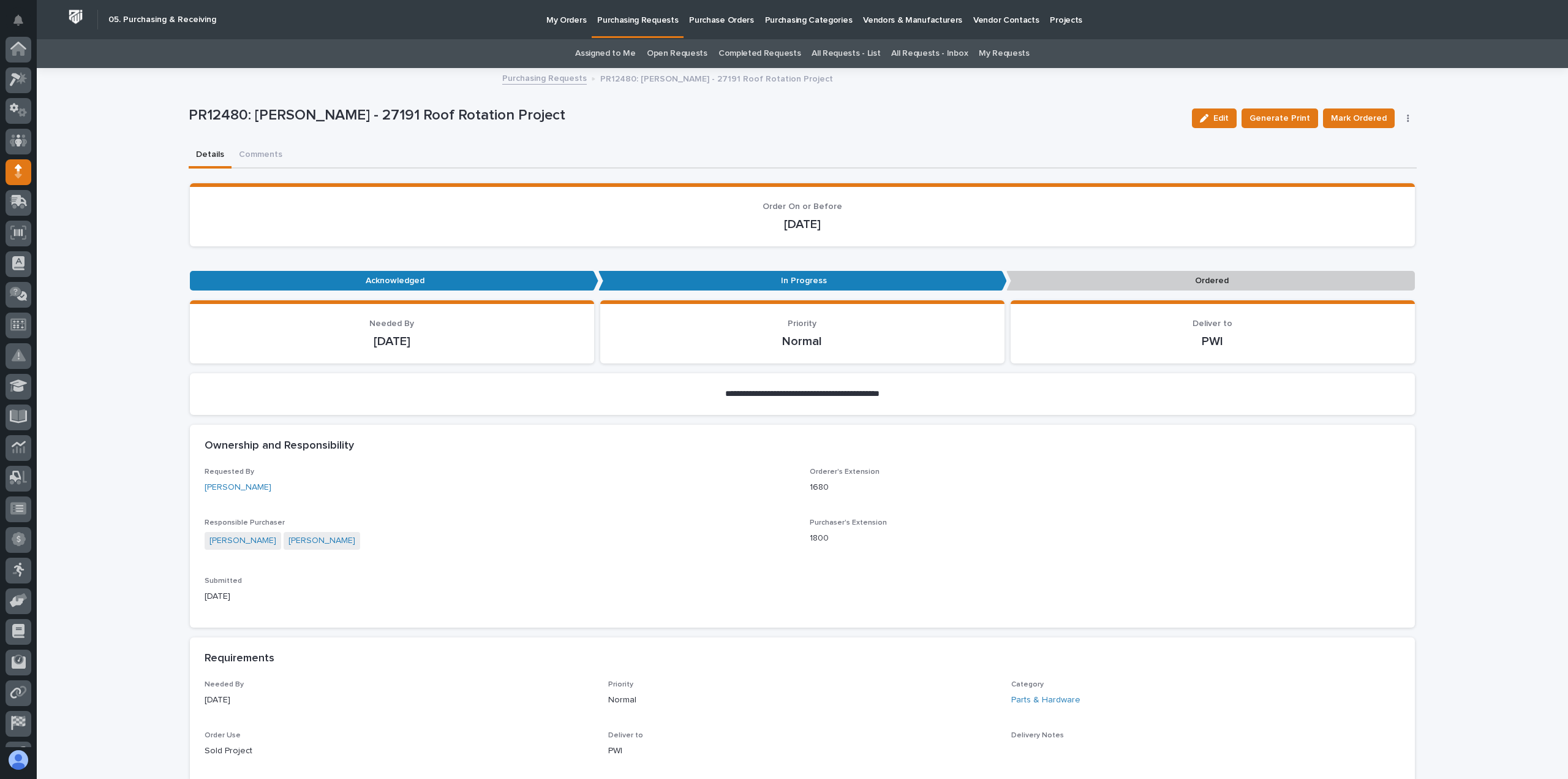
scroll to position [86, 0]
